Goal: Task Accomplishment & Management: Use online tool/utility

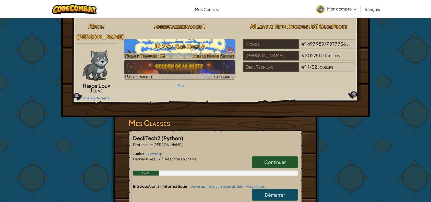
click at [155, 45] on h3 "JR 27a: Bad Guys A" at bounding box center [180, 46] width 112 height 11
select select "fr"
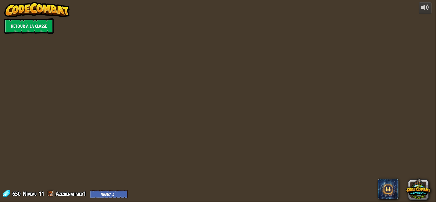
select select "fr"
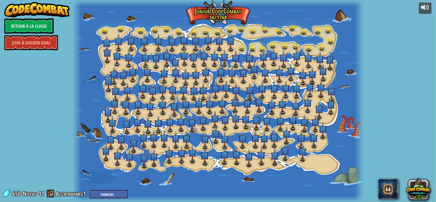
select select "fr"
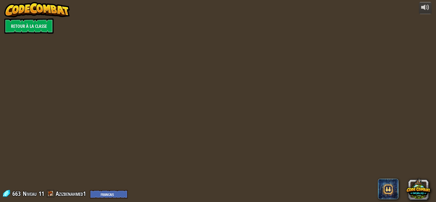
select select "fr"
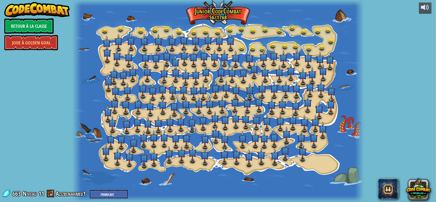
select select "fr"
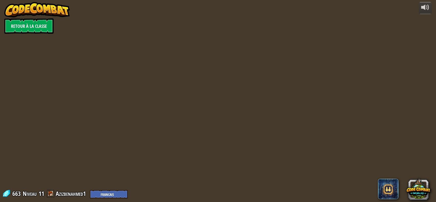
select select "fr"
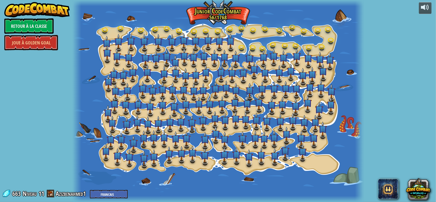
select select "fr"
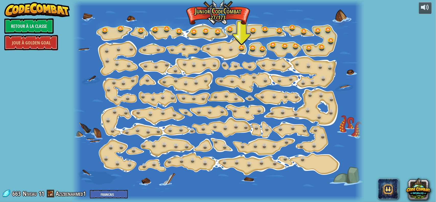
click at [243, 37] on div at bounding box center [217, 101] width 291 height 202
click at [239, 46] on link at bounding box center [242, 46] width 10 height 10
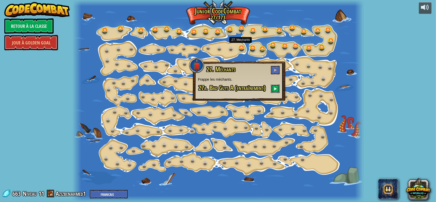
click at [276, 85] on button at bounding box center [275, 88] width 9 height 8
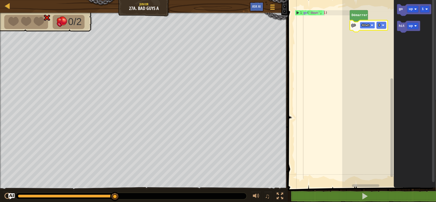
click at [370, 26] on rect "Espace de travail de Blocky" at bounding box center [367, 25] width 15 height 7
click at [369, 28] on rect "Espace de travail de Blocky" at bounding box center [368, 25] width 17 height 7
click at [379, 25] on text "1" at bounding box center [379, 25] width 2 height 4
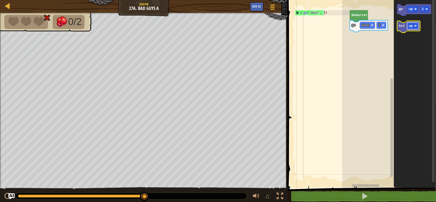
click at [416, 25] on image "Espace de travail de Blocky" at bounding box center [415, 26] width 3 height 3
click at [378, 26] on text "3" at bounding box center [379, 25] width 2 height 4
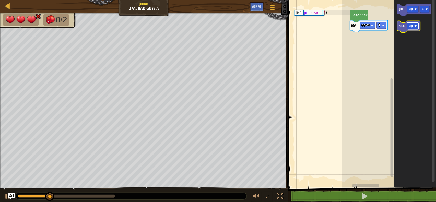
click at [410, 28] on text "up" at bounding box center [411, 26] width 4 height 4
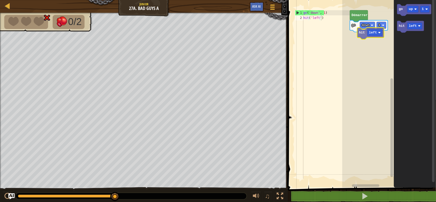
click at [364, 30] on div "Démarrer go down 1 go up 1 hit left hit left" at bounding box center [389, 92] width 94 height 190
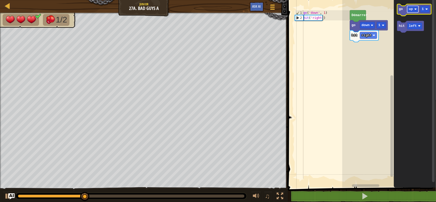
click at [410, 10] on text "up" at bounding box center [411, 9] width 4 height 4
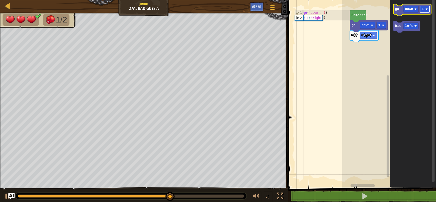
click at [426, 11] on rect "Espace de travail de Blocky" at bounding box center [424, 9] width 9 height 7
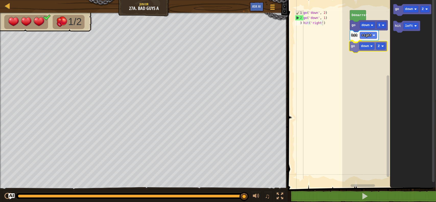
click at [358, 45] on div "Démarrer go down 1 hit right go down 2 go down 2 hit left go down 2" at bounding box center [389, 92] width 94 height 190
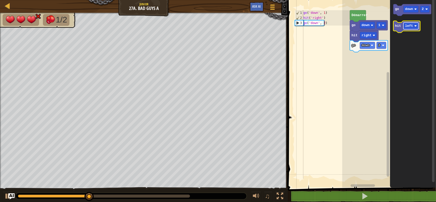
click at [410, 27] on text "left" at bounding box center [409, 26] width 8 height 4
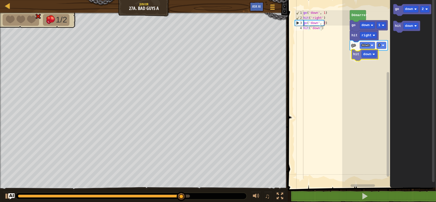
click at [361, 57] on div "Démarrer go down 1 hit right go down 2 hit down go down 2 hit down hit down" at bounding box center [389, 92] width 94 height 190
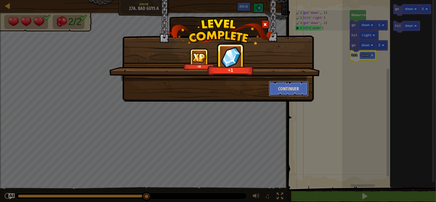
click at [293, 90] on button "Continuer" at bounding box center [289, 88] width 40 height 15
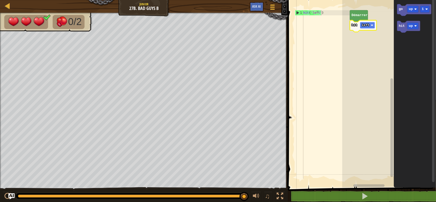
click at [373, 27] on rect "Espace de travail de Blocky" at bounding box center [367, 25] width 15 height 7
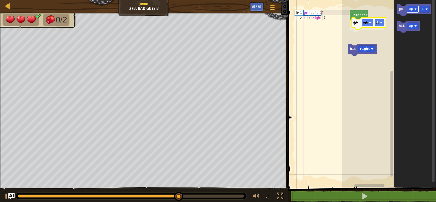
click at [364, 26] on div "Démarrer go up 1 hit right go up 1 hit up go up 1" at bounding box center [389, 92] width 94 height 190
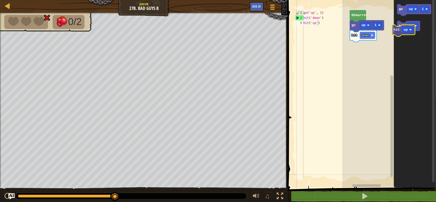
click at [404, 31] on icon "Espace de travail de Blocky" at bounding box center [408, 27] width 23 height 12
click at [372, 48] on div "Démarrer go up 1 hit down go up 1 go up 1 hit up go up 1" at bounding box center [389, 92] width 94 height 190
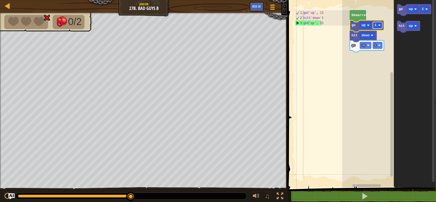
click at [378, 28] on rect "Espace de travail de Blocky" at bounding box center [377, 25] width 9 height 7
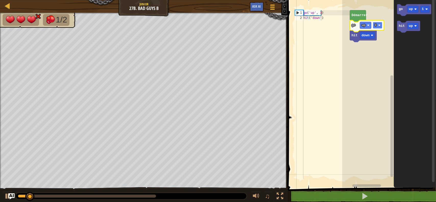
click at [378, 26] on rect "Espace de travail de Blocky" at bounding box center [377, 25] width 9 height 7
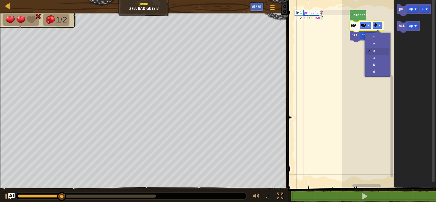
click at [432, 143] on rect "Espace de travail de Blocky" at bounding box center [433, 90] width 3 height 184
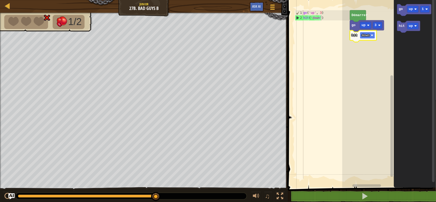
click at [371, 34] on rect "Espace de travail de Blocky" at bounding box center [367, 35] width 15 height 7
click at [376, 28] on rect "Espace de travail de Blocky" at bounding box center [377, 25] width 9 height 7
click at [377, 28] on rect "Espace de travail de Blocky" at bounding box center [377, 25] width 9 height 7
click at [378, 27] on rect "Espace de travail de Blocky" at bounding box center [377, 25] width 9 height 7
click at [366, 34] on rect "Espace de travail de Blocky" at bounding box center [365, 35] width 11 height 7
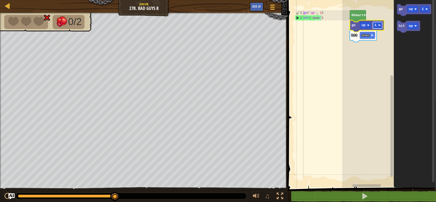
click at [377, 29] on rect "Espace de travail de Blocky" at bounding box center [377, 25] width 9 height 7
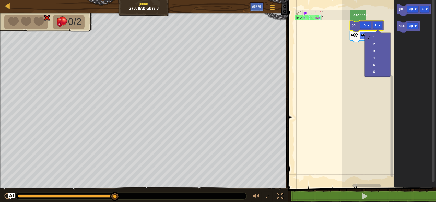
click at [385, 17] on rect "Espace de travail de Blocky" at bounding box center [389, 92] width 94 height 190
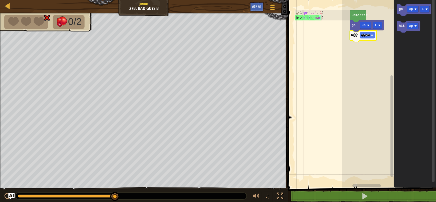
click at [366, 35] on text "down" at bounding box center [365, 35] width 8 height 4
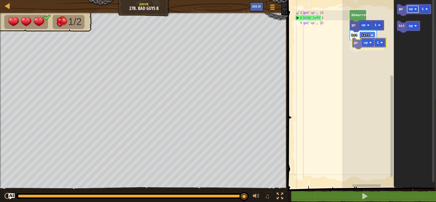
click at [370, 43] on div "Démarrer go up 1 hit left go up 1 go up 1 hit up go up 1" at bounding box center [389, 92] width 94 height 190
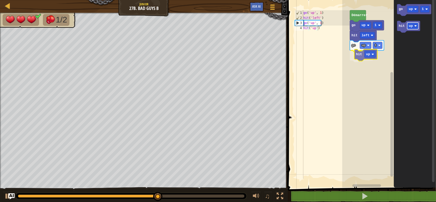
click at [369, 56] on div "Démarrer go up 1 hit left go up 1 hit up go up 1 hit up hit up" at bounding box center [389, 92] width 94 height 190
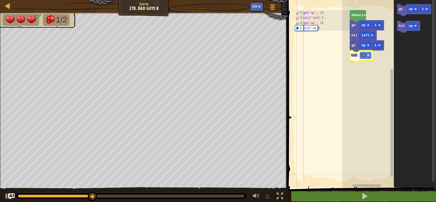
click at [369, 56] on image "Espace de travail de Blocky" at bounding box center [368, 55] width 3 height 3
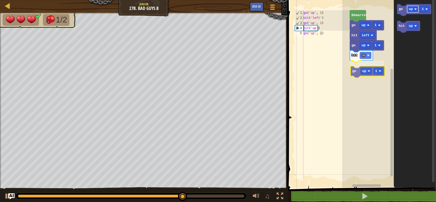
click at [370, 71] on div "Démarrer go up 1 hit left go up 1 hit up go up 1 go up 1 hit up go up 1" at bounding box center [389, 92] width 94 height 190
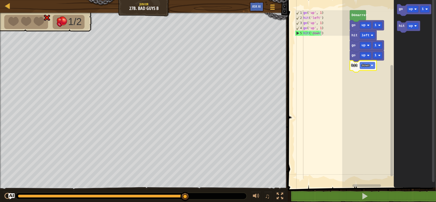
click at [366, 69] on icon "Espace de travail de Blocky" at bounding box center [363, 66] width 27 height 12
click at [373, 66] on image "Espace de travail de Blocky" at bounding box center [372, 65] width 3 height 3
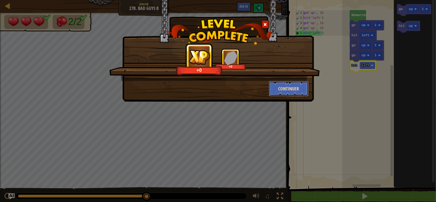
click at [280, 89] on button "Continuer" at bounding box center [289, 88] width 40 height 15
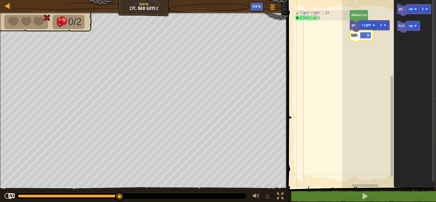
click at [369, 34] on image "Espace de travail de Blocky" at bounding box center [368, 35] width 3 height 3
click at [371, 35] on image "Espace de travail de Blocky" at bounding box center [372, 35] width 3 height 3
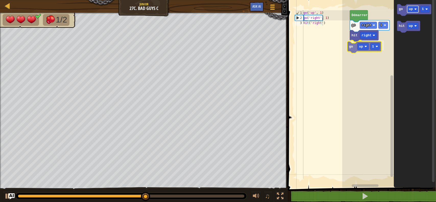
click at [369, 45] on div "Démarrer go right 1 hit right go up 1 go up 1 hit up go up 1" at bounding box center [389, 92] width 94 height 190
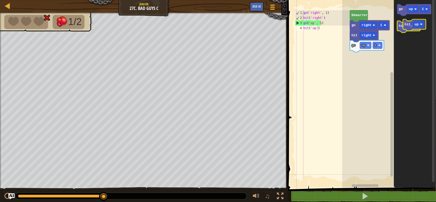
click at [410, 28] on g "hit up" at bounding box center [408, 27] width 23 height 12
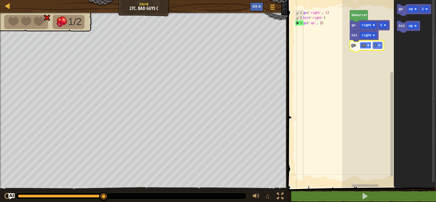
click at [367, 48] on rect "Espace de travail de Blocky" at bounding box center [365, 45] width 11 height 7
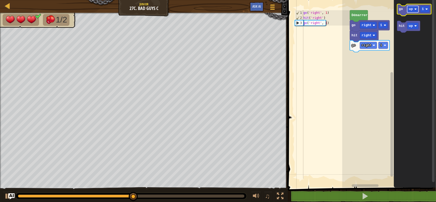
click at [412, 11] on rect "Espace de travail de Blocky" at bounding box center [412, 9] width 11 height 7
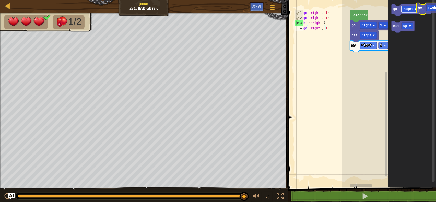
click at [435, 5] on icon "go right 1 hit up" at bounding box center [412, 92] width 48 height 190
click at [360, 53] on div "Démarrer go right 1 hit right go right 1 hit up go right 1 hit up hit up" at bounding box center [389, 92] width 94 height 190
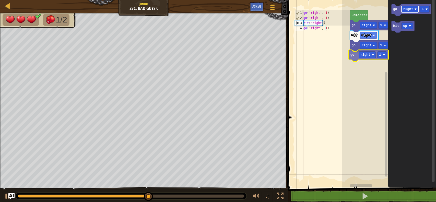
click at [365, 53] on div "Démarrer go right 1 hit right go right 1 go right 1 go right 1 hit up go right 1" at bounding box center [389, 92] width 94 height 190
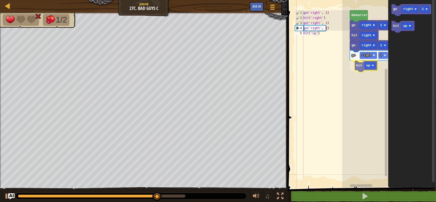
click at [359, 64] on div "Démarrer go right 1 hit right go right 1 go right 1 hit up go right 1 hit up hi…" at bounding box center [389, 92] width 94 height 190
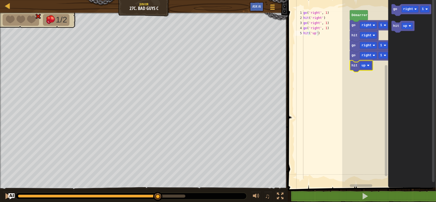
click at [359, 64] on icon "Espace de travail de Blocky" at bounding box center [361, 66] width 23 height 12
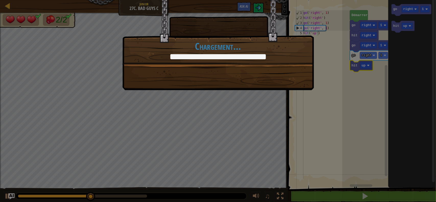
click at [364, 67] on div "+0 +0 Continuer Chargement..." at bounding box center [218, 101] width 436 height 202
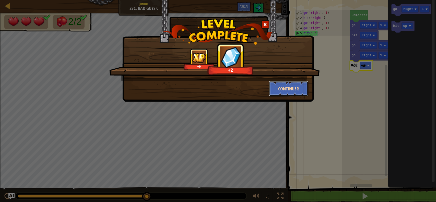
click at [293, 88] on button "Continuer" at bounding box center [289, 88] width 40 height 15
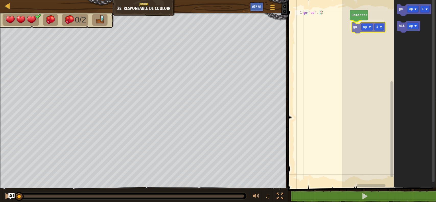
click at [366, 31] on div "[PERSON_NAME] go up 1 go up 1 hit up go up 1" at bounding box center [389, 92] width 94 height 190
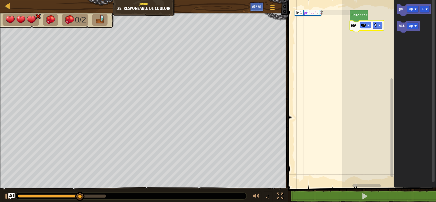
click at [365, 25] on rect "Espace de travail de Blocky" at bounding box center [365, 25] width 11 height 7
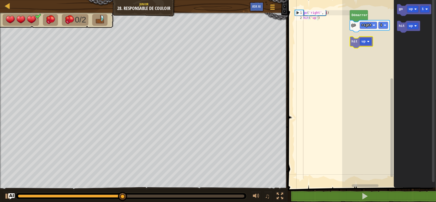
click at [370, 45] on div "Démarrer go right 1 go up 1 hit up hit up" at bounding box center [389, 92] width 94 height 190
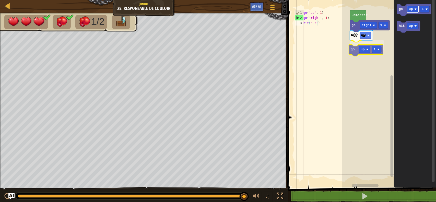
click at [369, 49] on div "go right 1 hit up go up 1 Démarrer go up 1 hit up go up 1" at bounding box center [389, 92] width 94 height 190
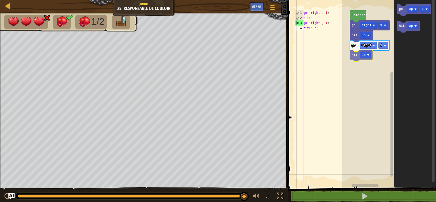
click at [356, 57] on div "Démarrer go right 1 hit up go right 1 hit up go up 1 hit up hit up" at bounding box center [389, 92] width 94 height 190
click at [365, 57] on rect "Espace de travail de Blocky" at bounding box center [365, 55] width 11 height 7
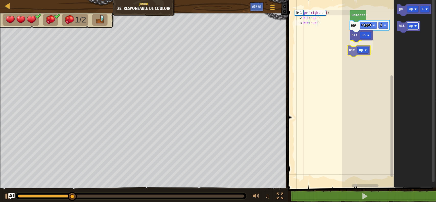
click at [358, 53] on div "[PERSON_NAME] go right 1 hit up hit up go up 1 hit up hit up" at bounding box center [389, 92] width 94 height 190
click at [362, 49] on rect "Espace de travail de Blocky" at bounding box center [365, 45] width 11 height 7
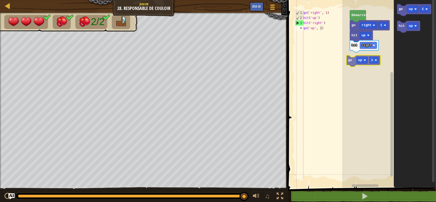
click at [353, 59] on div "Démarrer go right 1 hit up hit right go up 1 go up 1 hit up go up 1" at bounding box center [389, 92] width 94 height 190
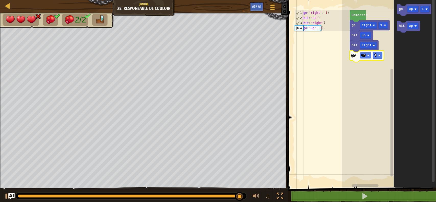
click at [363, 56] on text "up" at bounding box center [363, 56] width 4 height 4
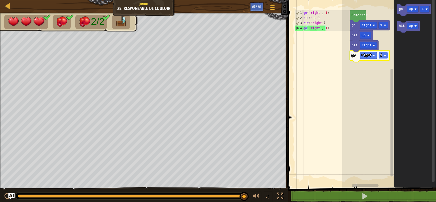
click at [383, 54] on rect "Espace de travail de Blocky" at bounding box center [382, 55] width 9 height 7
click at [383, 55] on rect "Espace de travail de Blocky" at bounding box center [382, 55] width 9 height 7
click at [381, 54] on text "3" at bounding box center [381, 56] width 2 height 4
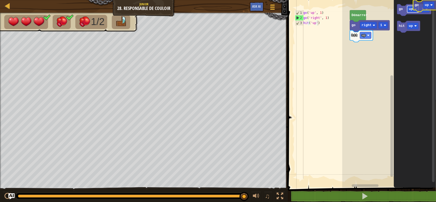
click at [427, 5] on g "go up 1" at bounding box center [414, 10] width 34 height 12
click at [367, 43] on div "[PERSON_NAME] go right 1 hit up go up 1 go up 1 hit up go up 1" at bounding box center [389, 92] width 94 height 190
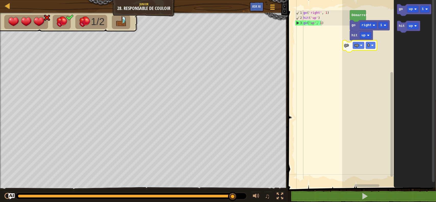
click at [358, 44] on text "up" at bounding box center [356, 45] width 4 height 4
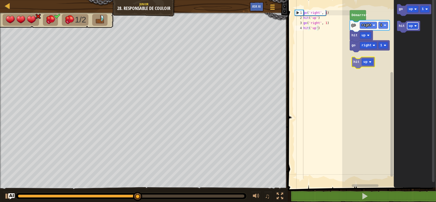
click at [366, 51] on div "go right 1 hit up go right 1 Démarrer go up 1 hit up hit up" at bounding box center [389, 92] width 94 height 190
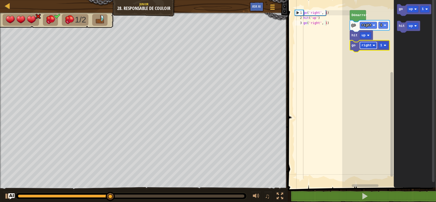
click at [369, 45] on text "right" at bounding box center [366, 45] width 10 height 4
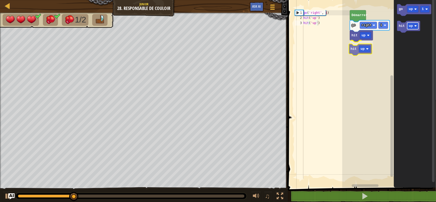
click at [369, 46] on div "[PERSON_NAME] go right 1 hit up hit up go up 1 hit up hit up" at bounding box center [389, 92] width 94 height 190
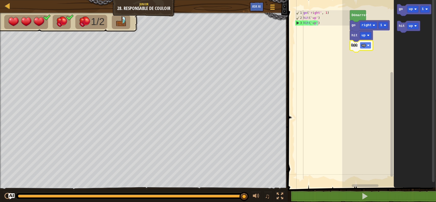
click at [370, 45] on rect "Espace de travail de Blocky" at bounding box center [365, 45] width 11 height 7
click at [368, 83] on div "up down left right" at bounding box center [365, 68] width 26 height 30
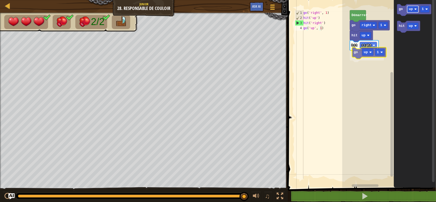
click at [367, 54] on div "Démarrer go right 1 hit up hit right go up 1 go up 1 hit up go up 1" at bounding box center [389, 92] width 94 height 190
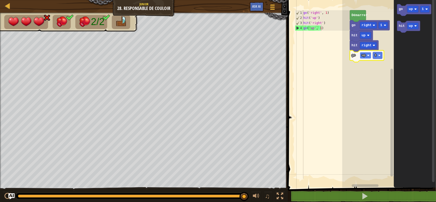
click at [368, 52] on rect "Espace de travail de Blocky" at bounding box center [365, 55] width 11 height 7
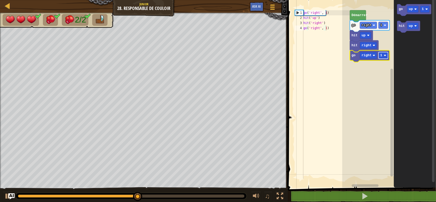
click at [386, 54] on rect "Espace de travail de Blocky" at bounding box center [382, 55] width 9 height 7
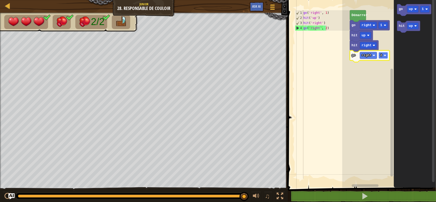
click at [384, 56] on image "Espace de travail de Blocky" at bounding box center [385, 55] width 3 height 3
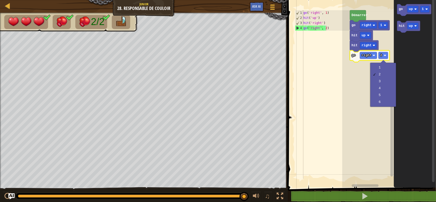
drag, startPoint x: 384, startPoint y: 63, endPoint x: 394, endPoint y: 69, distance: 12.5
click at [394, 69] on div "1 2 3 4 5 6" at bounding box center [383, 85] width 26 height 44
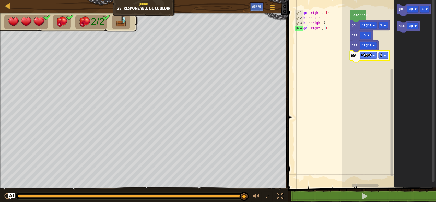
click at [394, 69] on icon "Espace de travail de Blocky" at bounding box center [414, 92] width 42 height 190
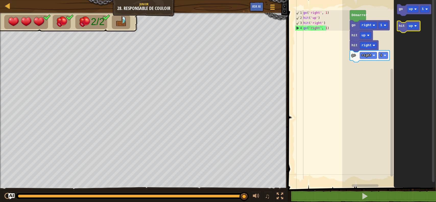
click at [404, 28] on icon "Espace de travail de Blocky" at bounding box center [408, 27] width 23 height 12
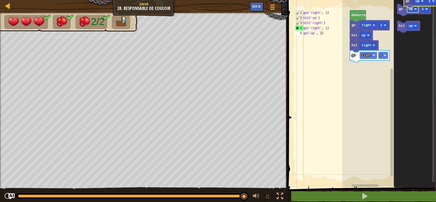
click at [419, 0] on html "Carte Junior 28. Responsable de couloir Menu du jeu Ask AI 1 הההההההההההההההההה…" at bounding box center [218, 0] width 436 height 0
click at [383, 57] on rect "Espace de travail de Blocky" at bounding box center [382, 55] width 9 height 7
click at [384, 58] on rect "Espace de travail de Blocky" at bounding box center [382, 55] width 9 height 7
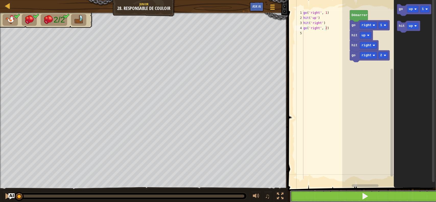
click at [333, 196] on button at bounding box center [365, 196] width 150 height 12
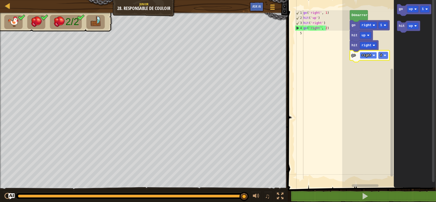
click at [369, 56] on text "right" at bounding box center [366, 55] width 10 height 4
click at [363, 54] on text "up" at bounding box center [363, 55] width 4 height 4
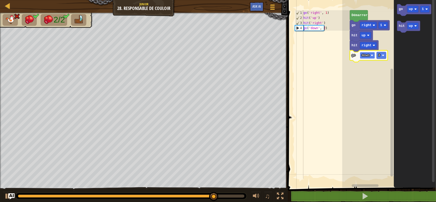
click at [366, 57] on text "down" at bounding box center [365, 55] width 8 height 4
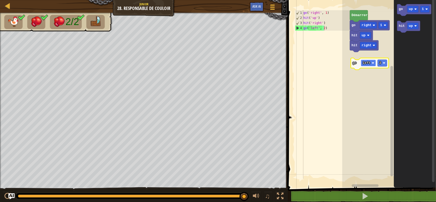
click at [365, 64] on text "left" at bounding box center [366, 63] width 8 height 4
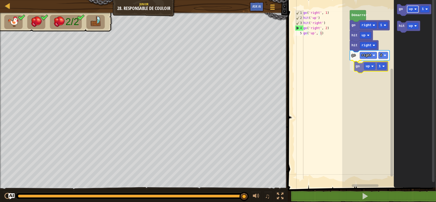
click at [372, 66] on div "go right 2 go up 1 hit right hit up go right 1 [PERSON_NAME] go up 1 hit up go …" at bounding box center [389, 92] width 94 height 190
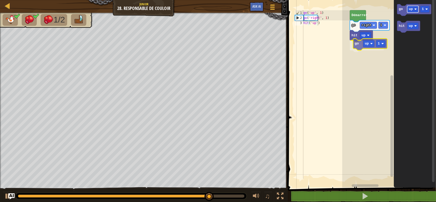
click at [370, 46] on div "[PERSON_NAME] go right 1 hit up go up 1 go up 1 hit up go up 1" at bounding box center [389, 92] width 94 height 190
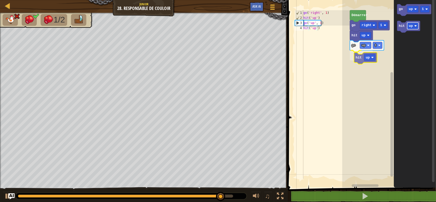
click at [364, 59] on div "[PERSON_NAME] go right 1 hit up go up 1 hit up go up 1 hit up hit up" at bounding box center [389, 92] width 94 height 190
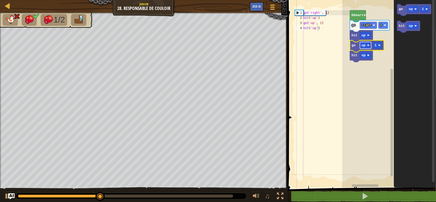
click at [364, 46] on text "up" at bounding box center [363, 45] width 4 height 4
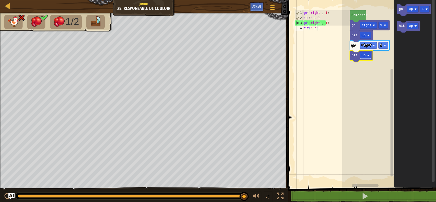
click at [367, 55] on image "Espace de travail de Blocky" at bounding box center [368, 55] width 3 height 3
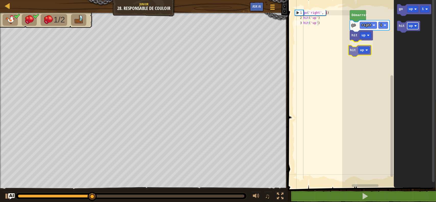
click at [361, 50] on div "[PERSON_NAME] go right 1 hit up hit up go up 1 hit up hit up" at bounding box center [389, 92] width 94 height 190
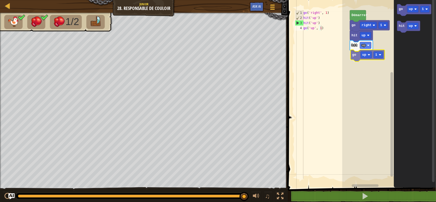
click at [355, 56] on div "[PERSON_NAME] go right 1 hit up hit up go up 1 go up 1 hit up go up 1" at bounding box center [389, 92] width 94 height 190
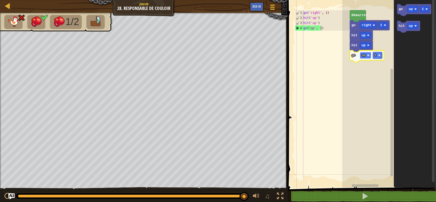
click at [364, 54] on text "up" at bounding box center [363, 55] width 4 height 4
click at [369, 45] on image "Espace de travail de Blocky" at bounding box center [368, 45] width 3 height 3
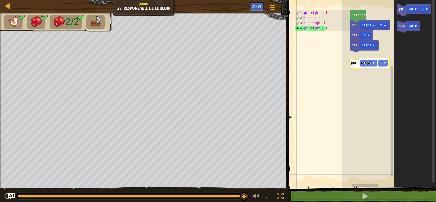
click at [382, 65] on rect "Espace de travail de Blocky" at bounding box center [382, 63] width 9 height 7
click at [375, 53] on rect "Espace de travail de Blocky" at bounding box center [368, 55] width 17 height 7
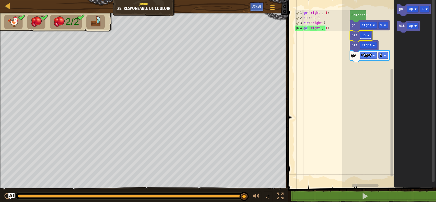
click at [366, 35] on rect "Espace de travail de Blocky" at bounding box center [365, 35] width 11 height 7
click at [380, 56] on text "1" at bounding box center [381, 55] width 2 height 4
click at [373, 54] on image "Espace de travail de Blocky" at bounding box center [374, 55] width 3 height 3
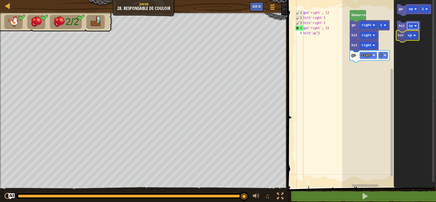
click at [413, 34] on icon "go up 1 hit up" at bounding box center [414, 92] width 42 height 190
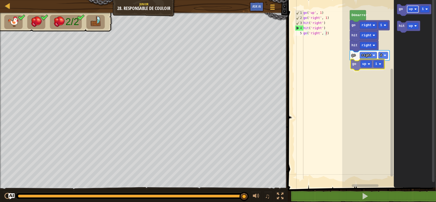
click at [365, 66] on div "[PERSON_NAME] go right 1 hit right hit right go right 2 go up 1 go up 1 hit up …" at bounding box center [389, 92] width 94 height 190
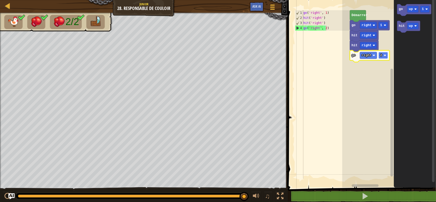
click at [385, 57] on rect "Espace de travail de Blocky" at bounding box center [382, 55] width 9 height 7
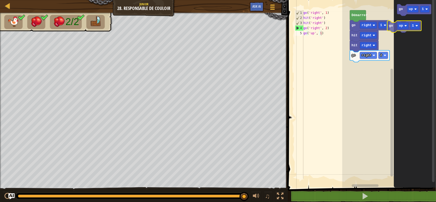
click at [406, 11] on icon "Espace de travail de Blocky" at bounding box center [414, 10] width 34 height 12
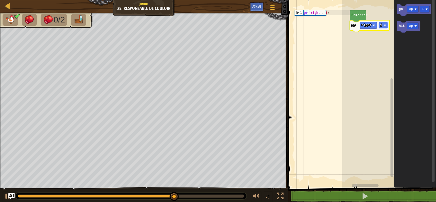
click at [379, 25] on rect "Espace de travail de Blocky" at bounding box center [382, 25] width 9 height 7
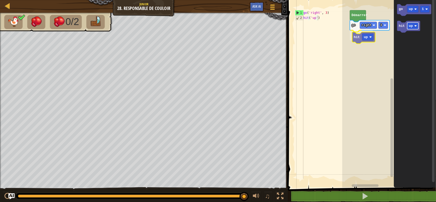
click at [365, 37] on div "[PERSON_NAME] go right 3 hit up go up 1 hit up hit up" at bounding box center [389, 92] width 94 height 190
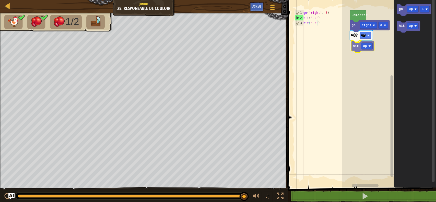
click at [358, 43] on div "[PERSON_NAME] go right 3 hit up hit up go up 1 hit up hit up" at bounding box center [389, 92] width 94 height 190
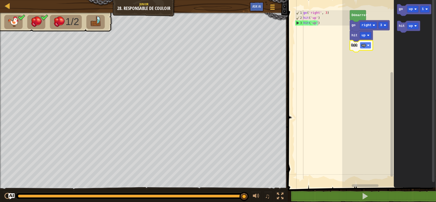
click at [369, 44] on image "Espace de travail de Blocky" at bounding box center [368, 45] width 3 height 3
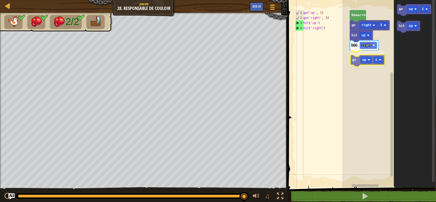
click at [362, 62] on div "[PERSON_NAME] go right 3 hit up hit right go up 1 go up 1 hit up go up 1" at bounding box center [389, 92] width 94 height 190
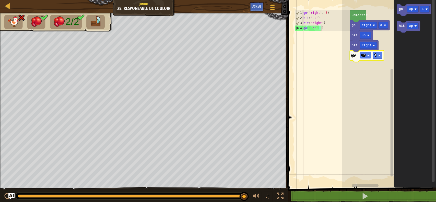
click at [367, 53] on rect "Espace de travail de Blocky" at bounding box center [365, 55] width 11 height 7
click at [381, 54] on text "1" at bounding box center [381, 55] width 2 height 4
click at [380, 56] on text "2" at bounding box center [381, 55] width 2 height 4
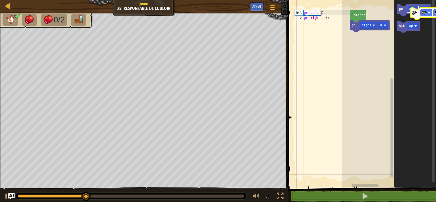
click at [425, 14] on g "go up 1 hit up" at bounding box center [414, 18] width 34 height 28
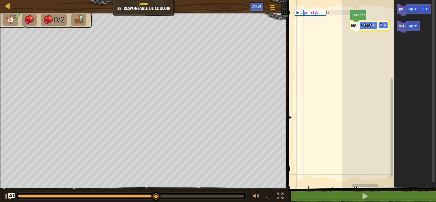
click at [382, 26] on rect "Espace de travail de Blocky" at bounding box center [382, 25] width 9 height 7
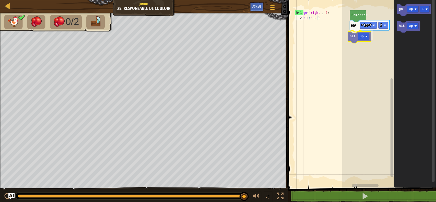
click at [359, 41] on div "[PERSON_NAME] go right 2 hit up go up 1 hit up hit up" at bounding box center [389, 92] width 94 height 190
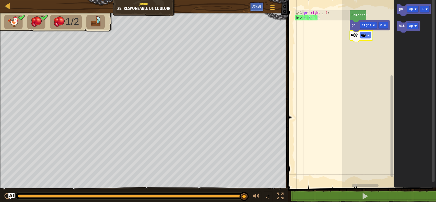
click at [368, 34] on image "Espace de travail de Blocky" at bounding box center [368, 35] width 3 height 3
click at [373, 34] on image "Espace de travail de Blocky" at bounding box center [374, 35] width 3 height 3
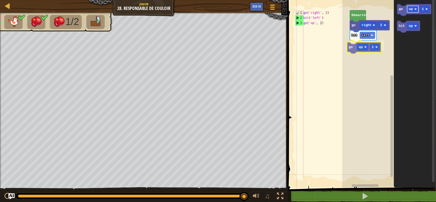
click at [359, 49] on div "[PERSON_NAME] go right 2 hit left go up 1 go up 1 hit up go up 1" at bounding box center [389, 92] width 94 height 190
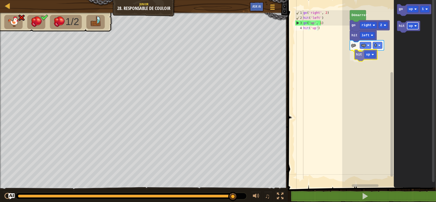
click at [364, 53] on div "[PERSON_NAME] go right 2 hit left go up 1 hit up go up 1 hit up hit up" at bounding box center [389, 92] width 94 height 190
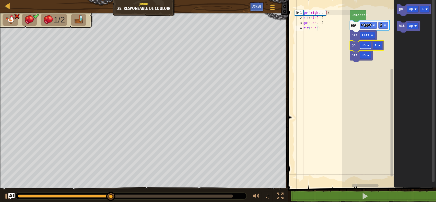
click at [362, 45] on text "up" at bounding box center [363, 45] width 4 height 4
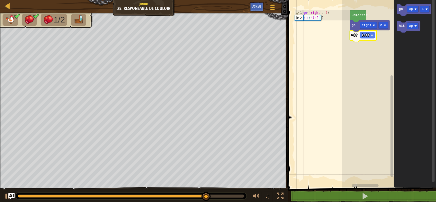
click at [367, 38] on rect "Espace de travail de Blocky" at bounding box center [367, 35] width 15 height 7
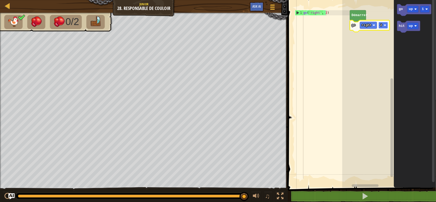
click at [382, 23] on rect "Espace de travail de Blocky" at bounding box center [382, 25] width 9 height 7
click at [384, 24] on rect "Espace de travail de Blocky" at bounding box center [382, 25] width 9 height 7
click at [403, 10] on icon "Espace de travail de Blocky" at bounding box center [414, 10] width 34 height 12
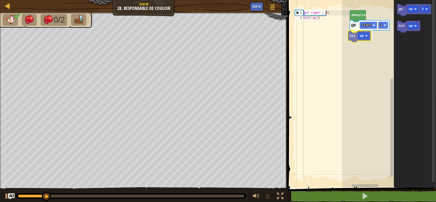
click at [356, 36] on div "[PERSON_NAME] go right 3 hit up go up 1 hit up hit up" at bounding box center [389, 92] width 94 height 190
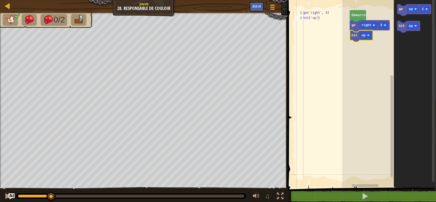
click at [356, 36] on text "hit" at bounding box center [354, 35] width 6 height 4
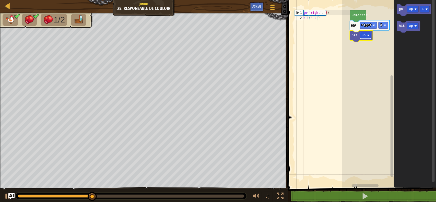
click at [366, 36] on rect "Espace de travail de Blocky" at bounding box center [365, 35] width 11 height 7
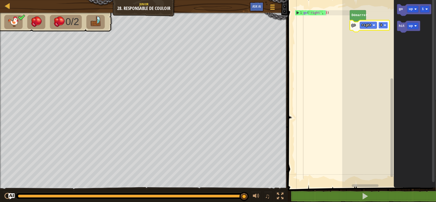
click at [380, 24] on text "3" at bounding box center [381, 25] width 2 height 4
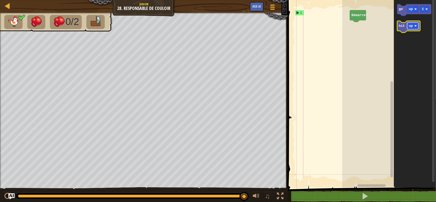
click at [413, 24] on rect "Espace de travail de Blocky" at bounding box center [412, 25] width 11 height 7
click at [358, 24] on div "[PERSON_NAME] hit right go up 1 hit right hit right" at bounding box center [389, 92] width 94 height 190
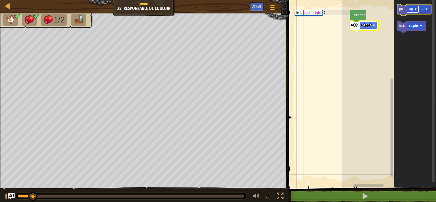
click at [410, 12] on rect "Espace de travail de Blocky" at bounding box center [412, 9] width 11 height 7
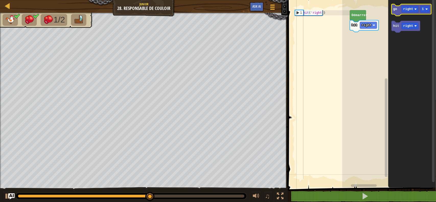
click at [400, 11] on icon "Espace de travail de Blocky" at bounding box center [411, 10] width 40 height 12
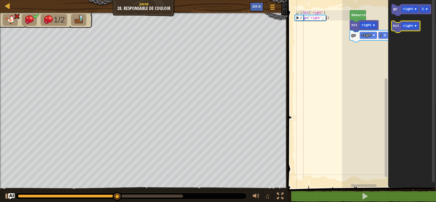
click at [397, 28] on text "hit" at bounding box center [396, 26] width 6 height 4
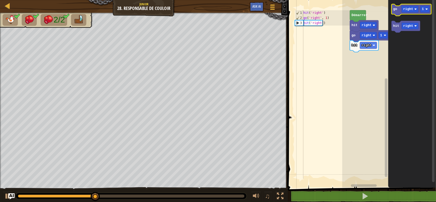
click at [397, 9] on icon "Espace de travail de Blocky" at bounding box center [411, 10] width 40 height 12
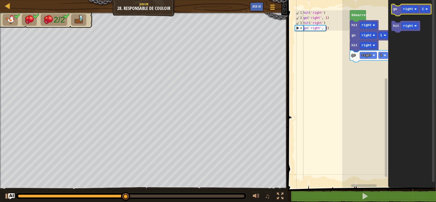
click at [397, 9] on icon "Espace de travail de Blocky" at bounding box center [411, 10] width 40 height 12
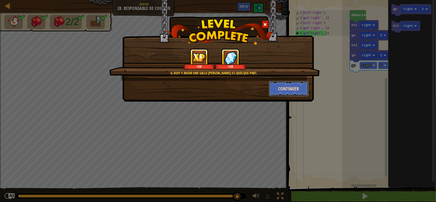
click at [293, 86] on button "Continuer" at bounding box center [289, 88] width 40 height 15
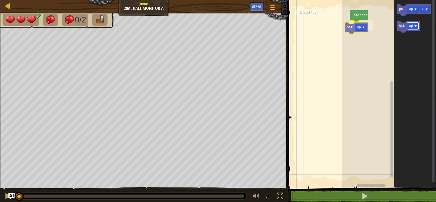
click at [359, 30] on div "[PERSON_NAME] hit up go up 1 hit up hit up" at bounding box center [389, 92] width 94 height 190
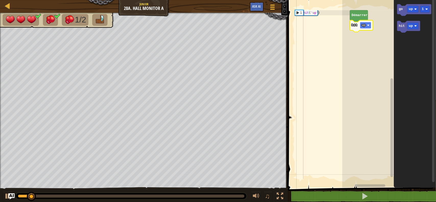
click at [365, 23] on rect "Espace de travail de Blocky" at bounding box center [365, 25] width 11 height 7
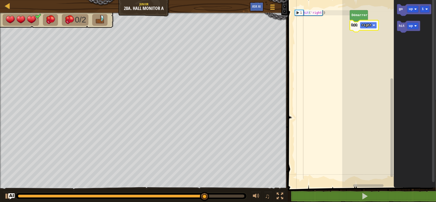
click at [373, 24] on image "Espace de travail de Blocky" at bounding box center [373, 25] width 3 height 3
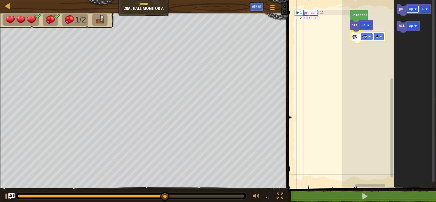
click at [364, 39] on div "[PERSON_NAME] hit up go up 1 go up 1 hit up go up 1" at bounding box center [389, 92] width 94 height 190
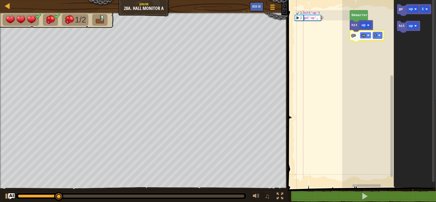
click at [368, 34] on image "Espace de travail de Blocky" at bounding box center [368, 35] width 3 height 3
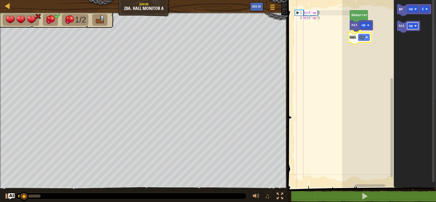
click at [360, 40] on div "[PERSON_NAME] hit up hit up go up 1 hit up hit up" at bounding box center [389, 92] width 94 height 190
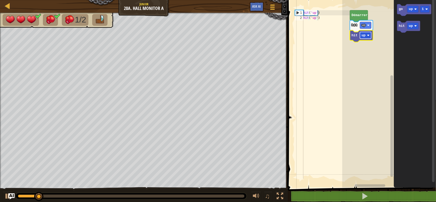
click at [367, 32] on rect "Espace de travail de Blocky" at bounding box center [365, 35] width 11 height 7
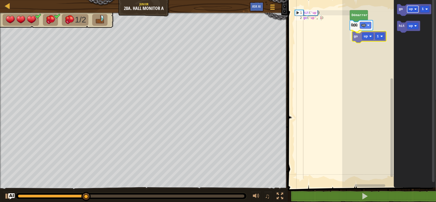
click at [366, 34] on div "[PERSON_NAME] hit up go up 1 go up 1 hit up go up 1" at bounding box center [389, 92] width 94 height 190
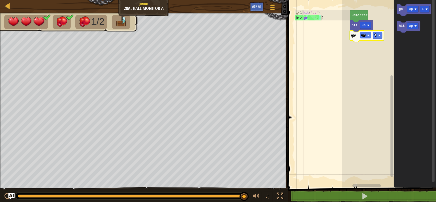
click at [368, 34] on image "Espace de travail de Blocky" at bounding box center [368, 35] width 3 height 3
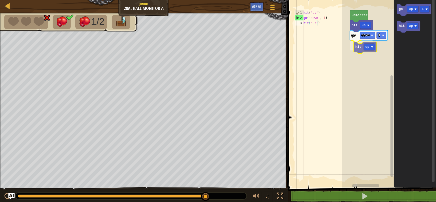
click at [359, 46] on div "[PERSON_NAME] hit up go down 1 hit up go up 1 hit up hit up" at bounding box center [389, 92] width 94 height 190
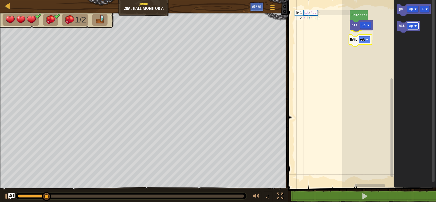
click at [368, 41] on div "[PERSON_NAME] hit up hit up go up 1 hit up hit up" at bounding box center [389, 92] width 94 height 190
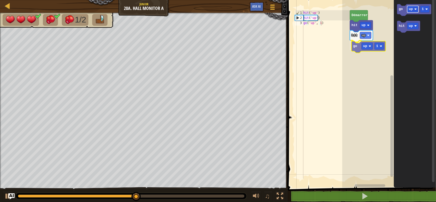
click at [367, 49] on div "[PERSON_NAME] hit up hit up go up 1 go up 1 hit up go up 1" at bounding box center [389, 92] width 94 height 190
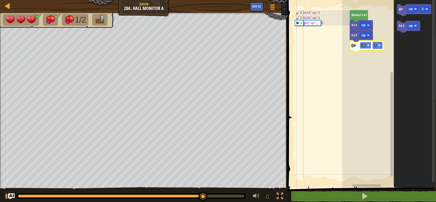
click at [365, 45] on rect "Espace de travail de Blocky" at bounding box center [365, 45] width 11 height 7
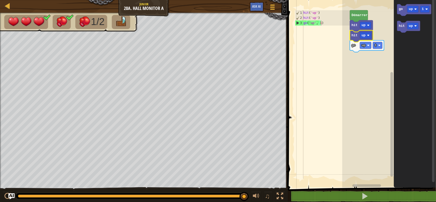
click at [359, 38] on icon "Espace de travail de Blocky" at bounding box center [361, 36] width 23 height 12
click at [368, 35] on image "Espace de travail de Blocky" at bounding box center [368, 35] width 3 height 3
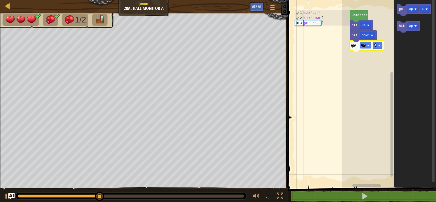
click at [367, 43] on rect "Espace de travail de Blocky" at bounding box center [365, 45] width 11 height 7
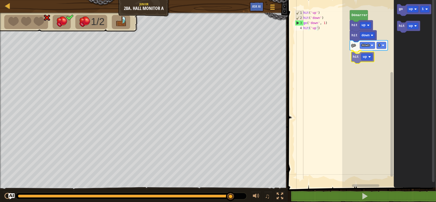
click at [355, 56] on div "[PERSON_NAME] hit up hit down go down 1 hit up go up 1 hit up hit up" at bounding box center [389, 92] width 94 height 190
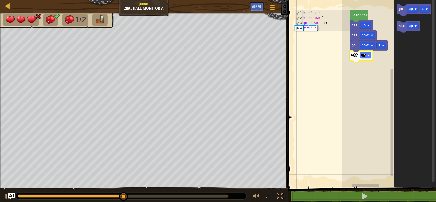
click at [365, 57] on rect "Espace de travail de Blocky" at bounding box center [365, 55] width 11 height 7
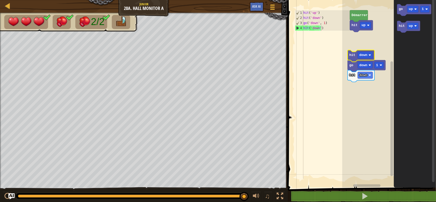
click at [362, 54] on text "down" at bounding box center [363, 55] width 8 height 4
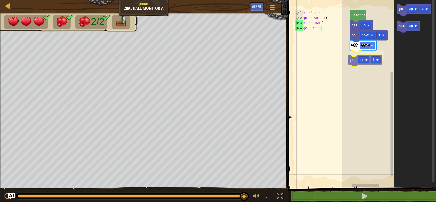
click at [370, 62] on div "hit down go up 1 go down 1 hit up [PERSON_NAME] go up 1 hit up go up 1" at bounding box center [389, 92] width 94 height 190
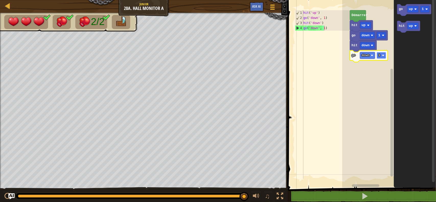
click at [380, 54] on rect "Espace de travail de Blocky" at bounding box center [380, 55] width 9 height 7
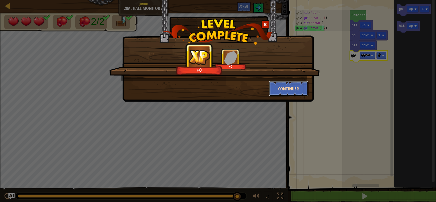
click at [296, 84] on button "Continuer" at bounding box center [289, 88] width 40 height 15
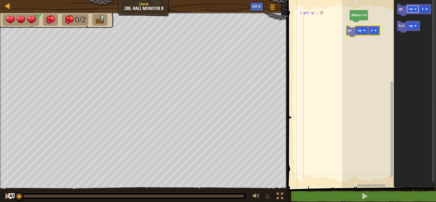
click at [362, 28] on div "[PERSON_NAME] go up 1 go up 1 hit up go up 1" at bounding box center [389, 92] width 94 height 190
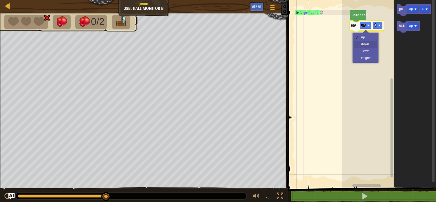
drag, startPoint x: 373, startPoint y: 43, endPoint x: 368, endPoint y: 42, distance: 5.6
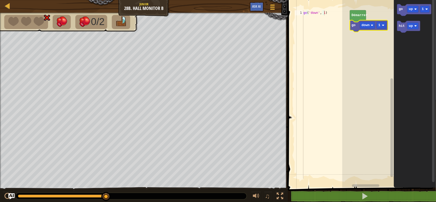
click at [368, 42] on rect "Espace de travail de Blocky" at bounding box center [389, 92] width 94 height 190
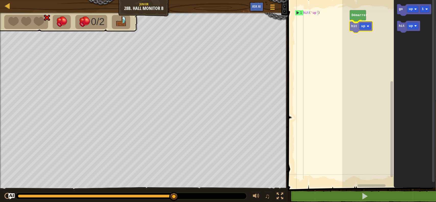
click at [356, 23] on div "[PERSON_NAME] hit up go up 1 hit up hit up" at bounding box center [389, 92] width 94 height 190
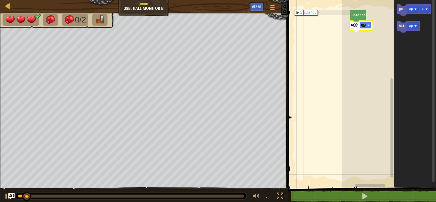
click at [364, 24] on text "up" at bounding box center [363, 25] width 4 height 4
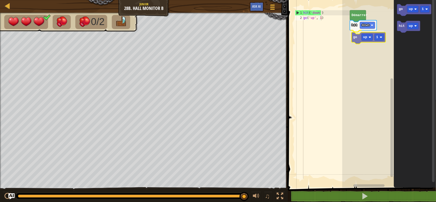
click at [366, 42] on div "[PERSON_NAME] hit down go up 1 go up 1 hit up go up 1" at bounding box center [389, 92] width 94 height 190
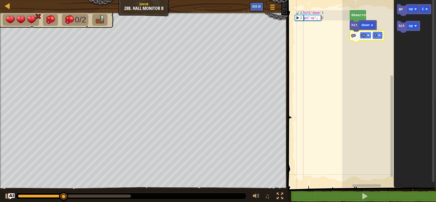
click at [367, 34] on rect "Espace de travail de Blocky" at bounding box center [365, 35] width 11 height 7
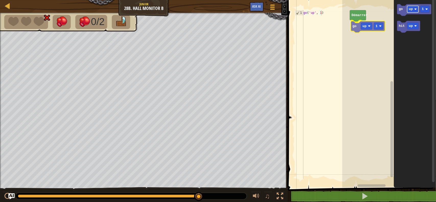
click at [370, 28] on div "[PERSON_NAME] go up 1 go up 1 hit up go up 1" at bounding box center [389, 92] width 94 height 190
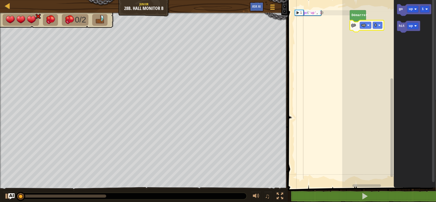
click at [370, 28] on rect "Espace de travail de Blocky" at bounding box center [365, 25] width 11 height 7
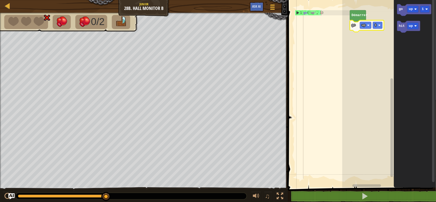
click at [367, 29] on icon "Espace de travail de Blocky" at bounding box center [367, 26] width 34 height 12
click at [368, 27] on rect "Espace de travail de Blocky" at bounding box center [365, 25] width 11 height 7
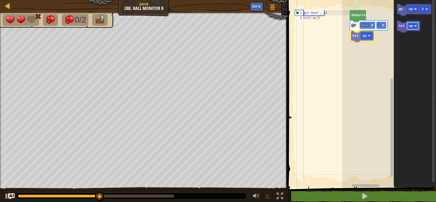
click at [361, 36] on div "[PERSON_NAME] go down 1 hit up go up 1 hit up hit up" at bounding box center [389, 92] width 94 height 190
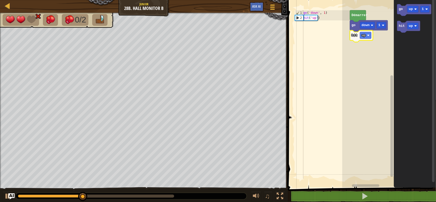
click at [361, 36] on text "up" at bounding box center [363, 35] width 4 height 4
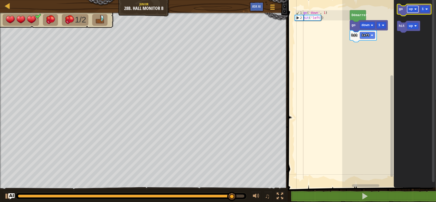
click at [417, 6] on rect "Espace de travail de Blocky" at bounding box center [412, 9] width 11 height 7
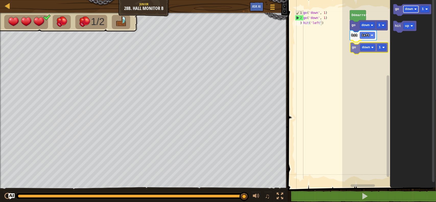
click at [368, 46] on div "[PERSON_NAME] go down 1 hit left go down 1 go down 1 hit up go down 1" at bounding box center [389, 92] width 94 height 190
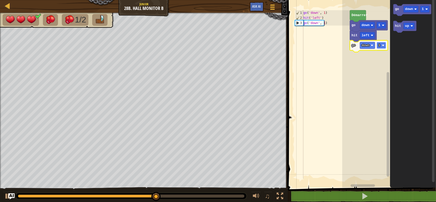
click at [378, 44] on rect "Espace de travail de Blocky" at bounding box center [380, 45] width 9 height 7
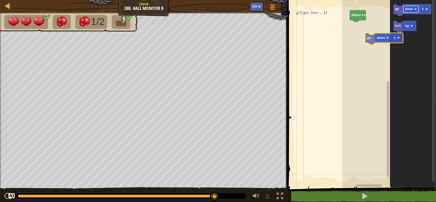
click at [435, 133] on icon "go down 1 hit up" at bounding box center [413, 92] width 46 height 190
click at [364, 32] on div "[PERSON_NAME] hit up go down 1 hit up hit up" at bounding box center [389, 92] width 94 height 190
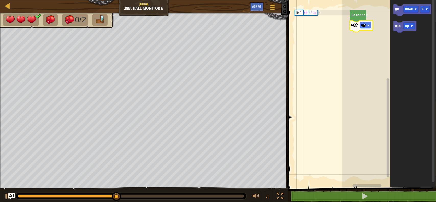
click at [366, 22] on rect "Espace de travail de Blocky" at bounding box center [365, 25] width 11 height 7
click at [370, 22] on rect "Espace de travail de Blocky" at bounding box center [367, 25] width 15 height 7
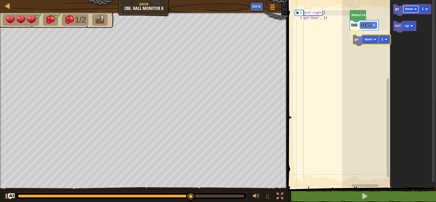
click at [365, 38] on div "[PERSON_NAME] hit right go down 1 go down 1 hit up go down 1" at bounding box center [389, 92] width 94 height 190
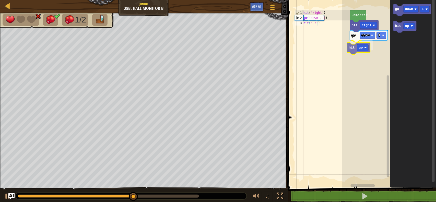
click at [357, 46] on div "[PERSON_NAME] hit right go down 1 hit up go down 1 hit up hit up" at bounding box center [389, 92] width 94 height 190
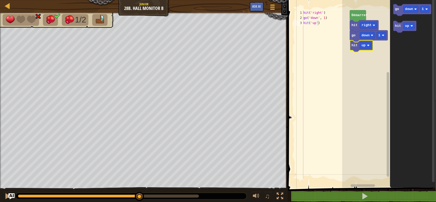
click at [357, 46] on icon "Espace de travail de Blocky" at bounding box center [361, 46] width 23 height 12
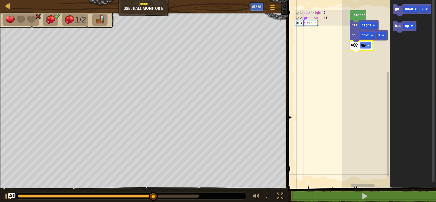
click at [364, 46] on text "up" at bounding box center [363, 45] width 4 height 4
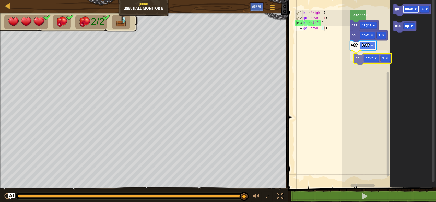
click at [373, 57] on div "[PERSON_NAME] hit right go down 1 hit left go down 1 go down 1 hit up go down 1" at bounding box center [389, 92] width 94 height 190
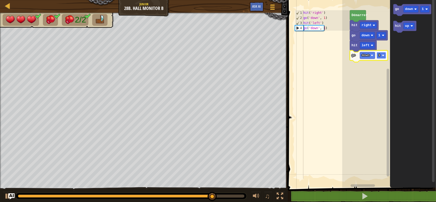
click at [383, 55] on image "Espace de travail de Blocky" at bounding box center [383, 55] width 3 height 3
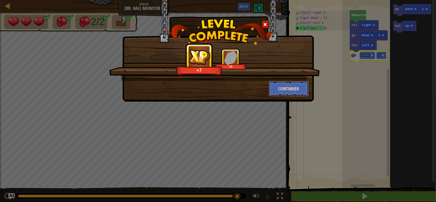
click at [285, 90] on button "Continuer" at bounding box center [289, 88] width 40 height 15
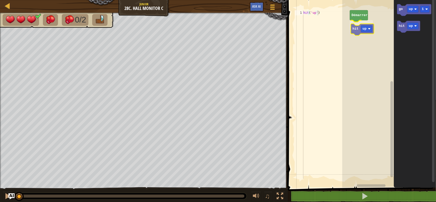
click at [371, 30] on div "[PERSON_NAME] hit up go up 1 hit up hit up" at bounding box center [389, 92] width 94 height 190
click at [371, 30] on icon "Espace de travail de Blocky" at bounding box center [361, 26] width 23 height 12
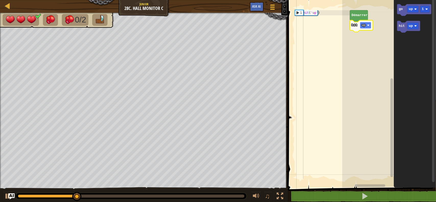
click at [366, 23] on rect "Espace de travail de Blocky" at bounding box center [365, 25] width 11 height 7
click at [373, 24] on image "Espace de travail de Blocky" at bounding box center [372, 25] width 3 height 3
click at [367, 26] on rect "Espace de travail de Blocky" at bounding box center [365, 25] width 11 height 7
click at [371, 26] on image "Espace de travail de Blocky" at bounding box center [372, 25] width 3 height 3
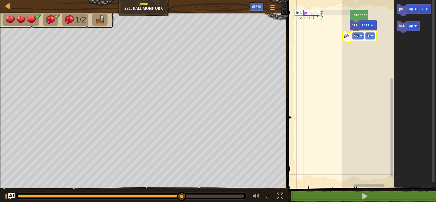
click at [362, 40] on div "[PERSON_NAME] hit left go up 1 go up 1 hit up go up 1" at bounding box center [389, 92] width 94 height 190
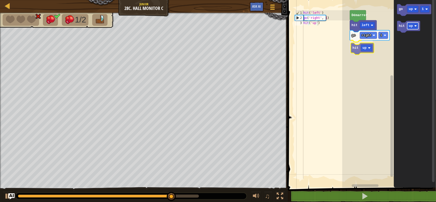
click at [364, 47] on div "[PERSON_NAME] hit left go right 1 hit up go up 1 hit up hit up" at bounding box center [389, 92] width 94 height 190
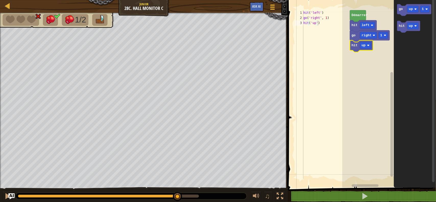
click at [364, 47] on rect "Espace de travail de Blocky" at bounding box center [365, 45] width 11 height 7
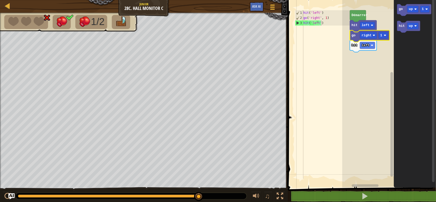
click at [367, 39] on icon "Espace de travail de Blocky" at bounding box center [370, 36] width 40 height 12
click at [371, 36] on rect "Espace de travail de Blocky" at bounding box center [368, 35] width 17 height 7
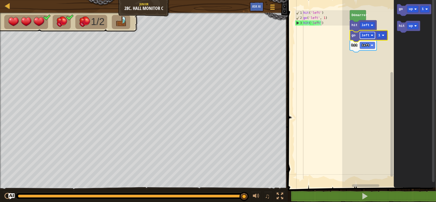
click at [368, 35] on text "left" at bounding box center [365, 35] width 8 height 4
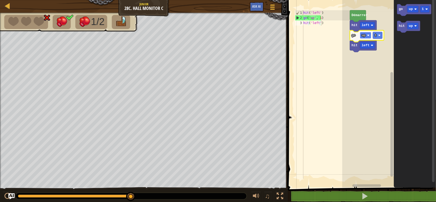
click at [369, 36] on image "Espace de travail de Blocky" at bounding box center [368, 35] width 3 height 3
click at [372, 34] on image "Espace de travail de Blocky" at bounding box center [372, 35] width 3 height 3
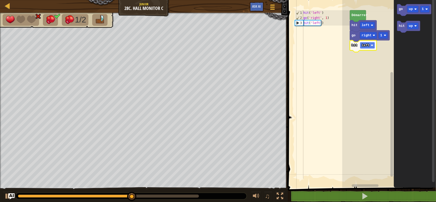
click at [370, 43] on rect "Espace de travail de Blocky" at bounding box center [367, 45] width 15 height 7
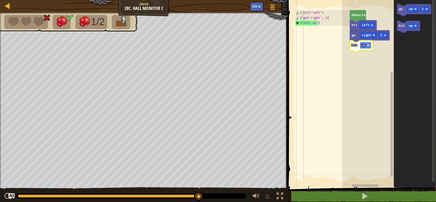
click at [369, 48] on rect "Espace de travail de Blocky" at bounding box center [365, 45] width 11 height 7
click at [384, 35] on image "Espace de travail de Blocky" at bounding box center [385, 35] width 3 height 3
click at [382, 35] on rect "Espace de travail de Blocky" at bounding box center [382, 35] width 9 height 7
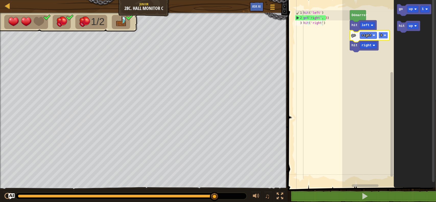
click at [382, 34] on rect "Espace de travail de Blocky" at bounding box center [382, 35] width 9 height 7
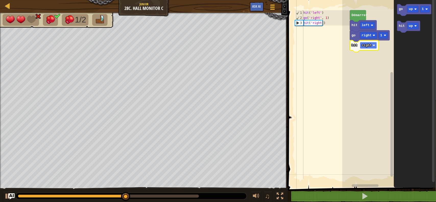
click at [373, 45] on image "Espace de travail de Blocky" at bounding box center [373, 45] width 3 height 3
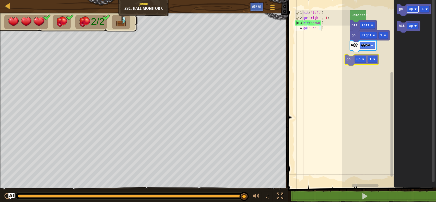
click at [358, 61] on div "[PERSON_NAME] hit left go right 1 hit down go up 1 hit up go up 1" at bounding box center [389, 92] width 94 height 190
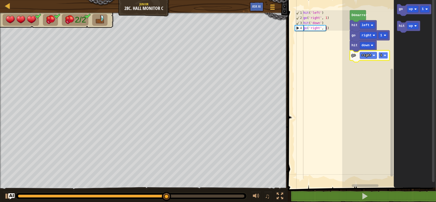
click at [380, 56] on text "1" at bounding box center [381, 56] width 2 height 4
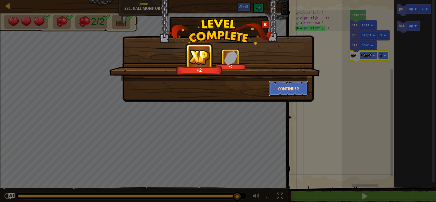
click at [288, 89] on button "Continuer" at bounding box center [289, 88] width 40 height 15
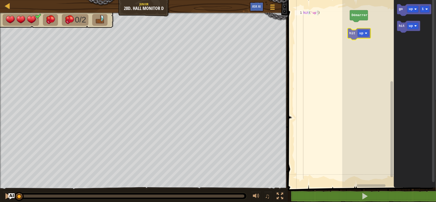
click at [366, 35] on div "[PERSON_NAME] go up 1 hit up hit up" at bounding box center [389, 92] width 94 height 190
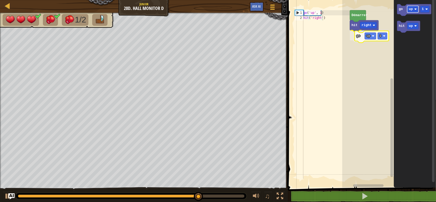
click at [362, 40] on div "[PERSON_NAME] hit right go up 1 go up 1 hit up go up 1" at bounding box center [389, 92] width 94 height 190
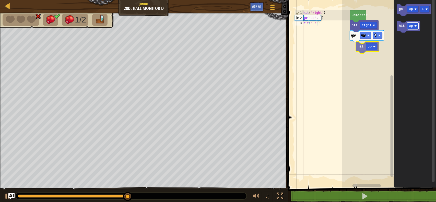
click at [376, 44] on div "[PERSON_NAME] hit right go up 1 go up 1 hit up hit up" at bounding box center [389, 92] width 94 height 190
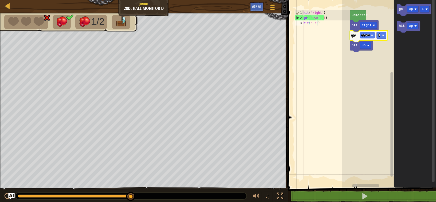
click at [370, 34] on rect "Espace de travail de Blocky" at bounding box center [367, 35] width 15 height 7
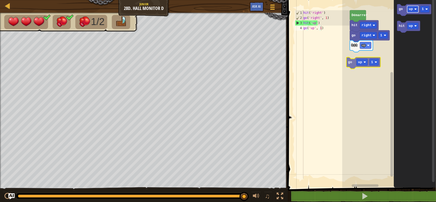
click at [364, 63] on div "[PERSON_NAME] hit right go right 1 hit up go up 1 go up 1 hit up go up 1" at bounding box center [389, 92] width 94 height 190
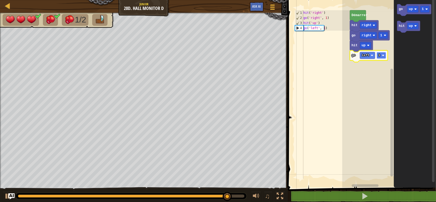
click at [378, 56] on rect "Espace de travail de Blocky" at bounding box center [380, 55] width 9 height 7
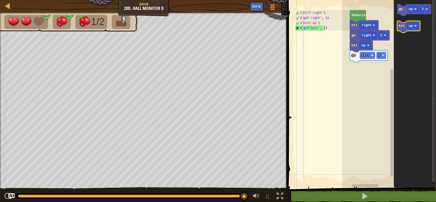
click at [403, 24] on text "hit" at bounding box center [402, 26] width 6 height 4
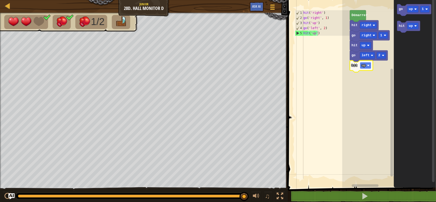
click at [368, 64] on image "Espace de travail de Blocky" at bounding box center [368, 65] width 3 height 3
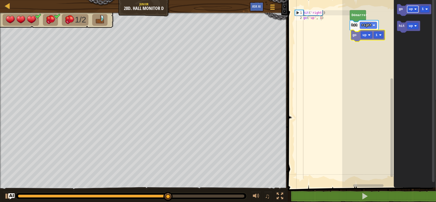
click at [365, 35] on div "[PERSON_NAME] hit right go up 1 go up 1 hit up go up 1" at bounding box center [389, 92] width 94 height 190
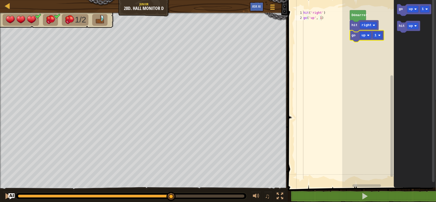
click at [365, 35] on rect "Espace de travail de Blocky" at bounding box center [365, 35] width 11 height 7
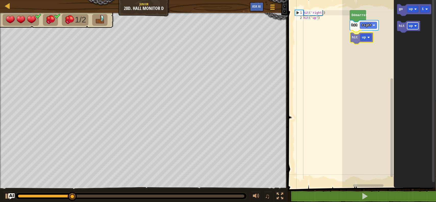
click at [365, 40] on div "[PERSON_NAME] hit right hit up go up 1 hit up hit up" at bounding box center [389, 92] width 94 height 190
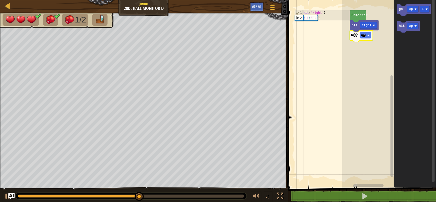
click at [368, 36] on image "Espace de travail de Blocky" at bounding box center [368, 35] width 3 height 3
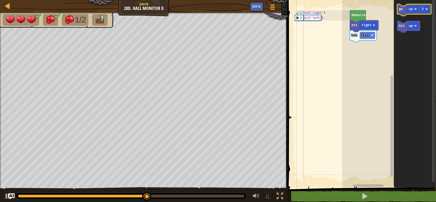
click at [413, 4] on icon "Espace de travail de Blocky" at bounding box center [414, 10] width 34 height 12
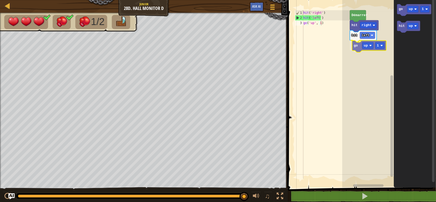
click at [367, 49] on div "[PERSON_NAME] hit right hit left go up 1 go up 1 hit up go up 1" at bounding box center [389, 92] width 94 height 190
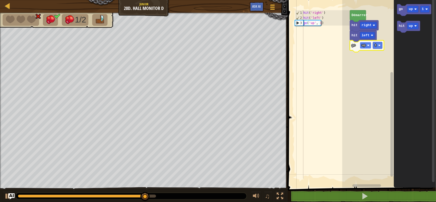
click at [368, 44] on rect "Espace de travail de Blocky" at bounding box center [365, 45] width 11 height 7
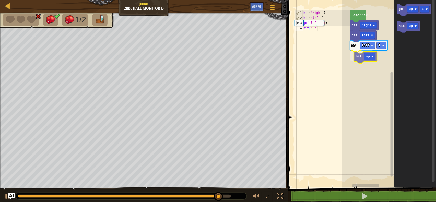
click at [361, 59] on div "[PERSON_NAME] hit right hit left go left 1 hit up go up 1 hit up hit up" at bounding box center [389, 92] width 94 height 190
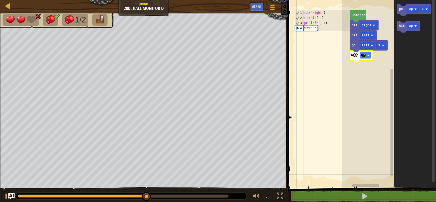
click at [366, 55] on rect "Espace de travail de Blocky" at bounding box center [365, 55] width 11 height 7
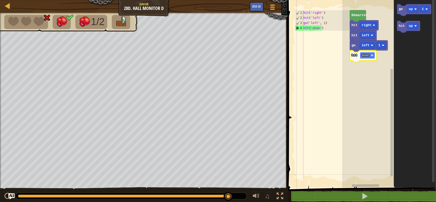
click at [370, 55] on rect "Espace de travail de Blocky" at bounding box center [367, 55] width 15 height 7
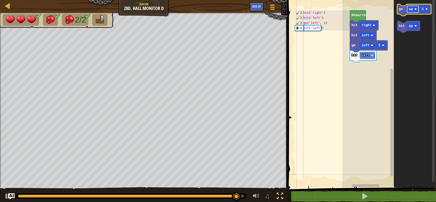
click at [413, 7] on rect "Espace de travail de Blocky" at bounding box center [412, 9] width 11 height 7
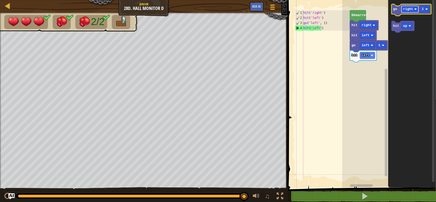
click at [413, 10] on rect "Espace de travail de Blocky" at bounding box center [409, 9] width 17 height 7
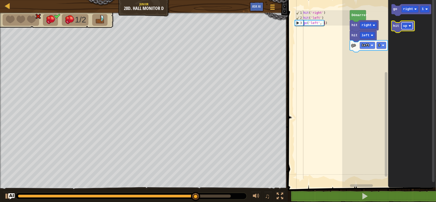
click at [401, 27] on rect "Espace de travail de Blocky" at bounding box center [406, 25] width 11 height 7
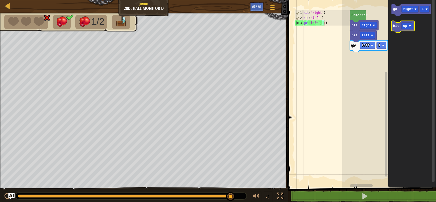
click at [398, 28] on icon "Espace de travail de Blocky" at bounding box center [402, 27] width 23 height 12
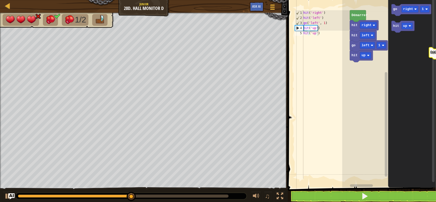
click at [435, 55] on icon "go right 1 hit up" at bounding box center [412, 92] width 48 height 190
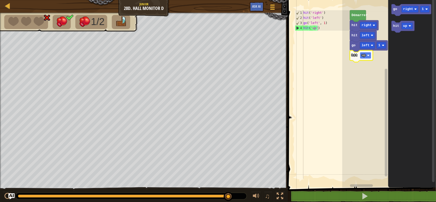
click at [367, 59] on rect "Espace de travail de Blocky" at bounding box center [365, 55] width 11 height 7
click at [378, 46] on rect "Espace de travail de Blocky" at bounding box center [380, 45] width 9 height 7
click at [374, 54] on rect "Espace de travail de Blocky" at bounding box center [368, 55] width 17 height 7
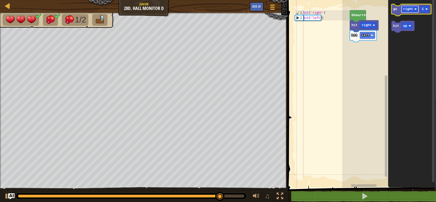
click at [414, 6] on rect "Espace de travail de Blocky" at bounding box center [409, 9] width 17 height 7
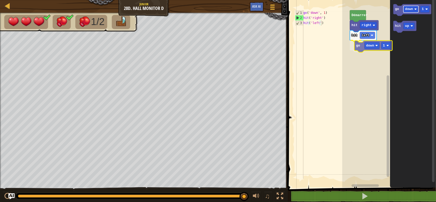
click at [368, 47] on div "[PERSON_NAME] hit right hit left go down 1 go down 1 hit up go down 1" at bounding box center [389, 92] width 94 height 190
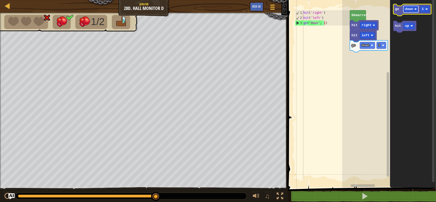
click at [413, 9] on rect "Espace de travail de Blocky" at bounding box center [410, 9] width 15 height 7
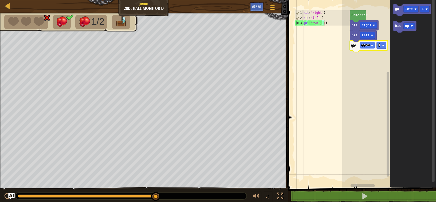
click at [366, 47] on text "down" at bounding box center [365, 45] width 8 height 4
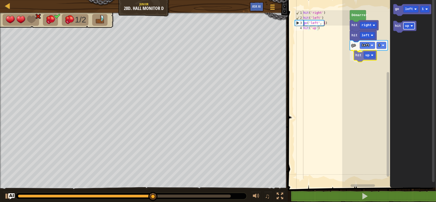
click at [370, 55] on div "[PERSON_NAME] hit right hit left go left 1 hit up go left 1 hit up hit up" at bounding box center [389, 92] width 94 height 190
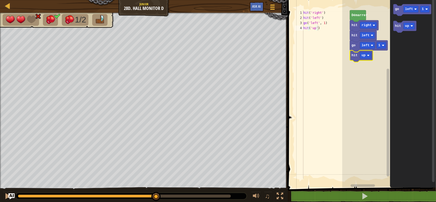
click at [370, 55] on rect "Espace de travail de Blocky" at bounding box center [365, 55] width 11 height 7
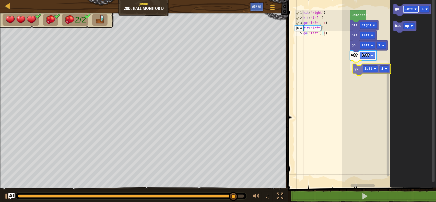
click at [374, 69] on div "[PERSON_NAME] hit right hit left go left 1 hit left go left 1 go left 1 hit up …" at bounding box center [389, 92] width 94 height 190
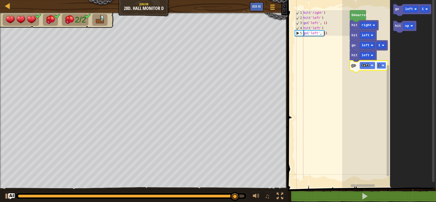
click at [379, 68] on rect "Espace de travail de Blocky" at bounding box center [380, 65] width 9 height 7
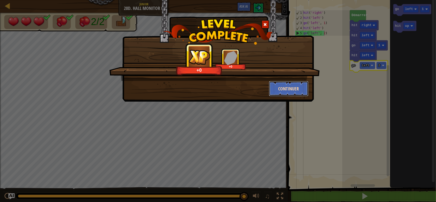
click at [278, 89] on button "Continuer" at bounding box center [289, 88] width 40 height 15
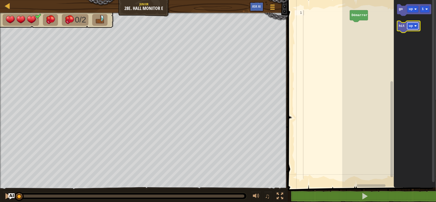
click at [412, 26] on rect "Espace de travail de Blocky" at bounding box center [412, 25] width 11 height 7
click at [367, 26] on div "[PERSON_NAME] hit up go up 1 hit up hit up" at bounding box center [389, 92] width 94 height 190
click at [367, 26] on image "Espace de travail de Blocky" at bounding box center [368, 25] width 3 height 3
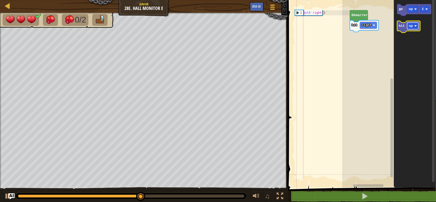
click at [409, 26] on text "up" at bounding box center [411, 26] width 4 height 4
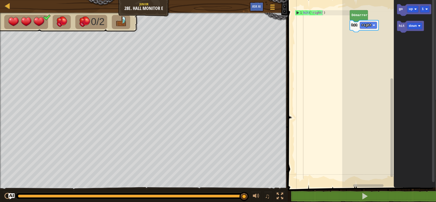
click at [411, 42] on icon "Espace de travail de Blocky" at bounding box center [414, 92] width 42 height 190
click at [417, 23] on rect "Espace de travail de Blocky" at bounding box center [414, 25] width 15 height 7
click at [422, 27] on rect "Espace de travail de Blocky" at bounding box center [414, 25] width 15 height 7
click at [372, 24] on rect "Espace de travail de Blocky" at bounding box center [368, 25] width 17 height 7
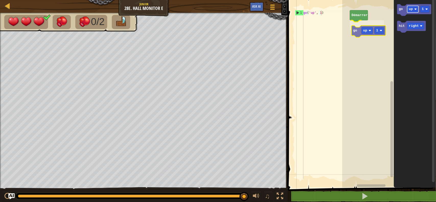
click at [369, 31] on div "[PERSON_NAME] go up 1 go up 1 hit right go up 1" at bounding box center [389, 92] width 94 height 190
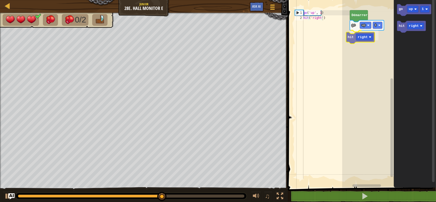
click at [356, 40] on div "[PERSON_NAME] go up 1 hit right go up 1 hit right hit right" at bounding box center [389, 92] width 94 height 190
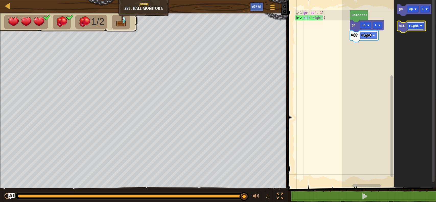
click at [412, 29] on rect "Espace de travail de Blocky" at bounding box center [415, 25] width 17 height 7
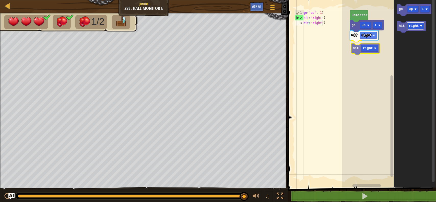
click at [366, 50] on div "[PERSON_NAME] go up 1 hit right hit right go up 1 hit right hit right" at bounding box center [389, 92] width 94 height 190
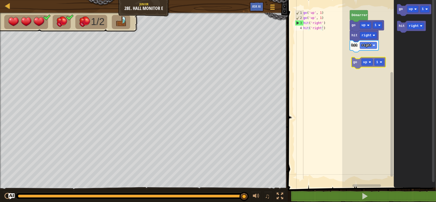
click at [367, 62] on div "[PERSON_NAME] go up 1 hit right hit right go up 1 go up 1 hit right go up 1" at bounding box center [389, 92] width 94 height 190
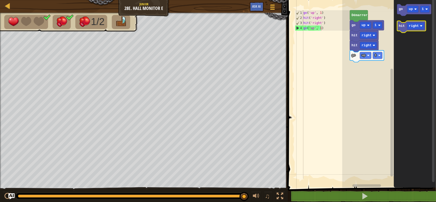
click at [416, 28] on g "hit right" at bounding box center [411, 27] width 29 height 12
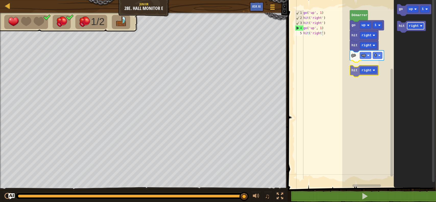
click at [369, 71] on div "[PERSON_NAME] go up 1 hit right hit right go up 1 hit right go up 1 hit right h…" at bounding box center [389, 92] width 94 height 190
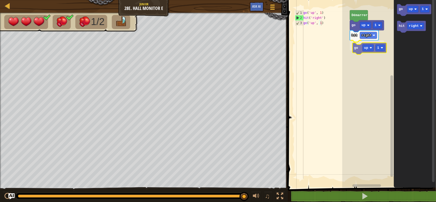
click at [368, 52] on div "[PERSON_NAME] go up 1 hit right go up 1 go up 1 hit right go up 1" at bounding box center [389, 92] width 94 height 190
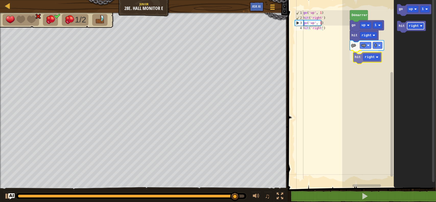
click at [365, 61] on div "[PERSON_NAME] go up 1 hit right go up 1 hit right go up 1 hit right hit right" at bounding box center [389, 92] width 94 height 190
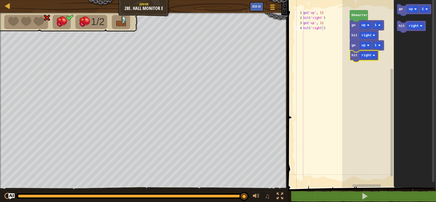
click at [365, 61] on rect "Espace de travail de Blocky" at bounding box center [389, 92] width 94 height 190
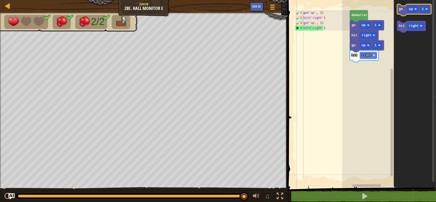
click at [419, 10] on icon "Espace de travail de Blocky" at bounding box center [414, 10] width 34 height 12
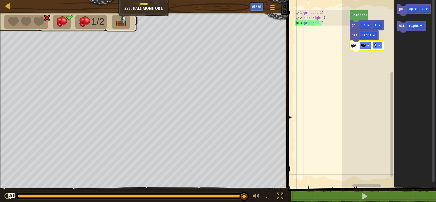
click at [375, 44] on text "1" at bounding box center [375, 45] width 2 height 4
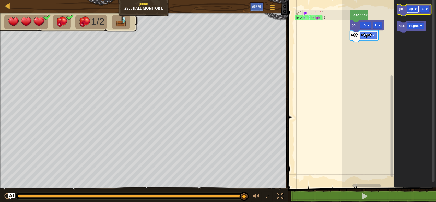
click at [414, 7] on rect "Espace de travail de Blocky" at bounding box center [412, 9] width 11 height 7
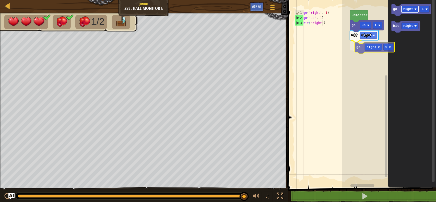
click at [362, 45] on div "[PERSON_NAME] go up 1 hit right go right 1 go right 1 hit right go right 1" at bounding box center [389, 92] width 94 height 190
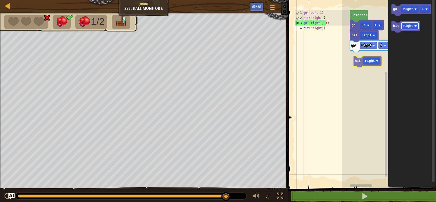
click at [367, 63] on div "[PERSON_NAME] go up 1 hit right go right 1 hit right go right 1 hit right hit r…" at bounding box center [389, 92] width 94 height 190
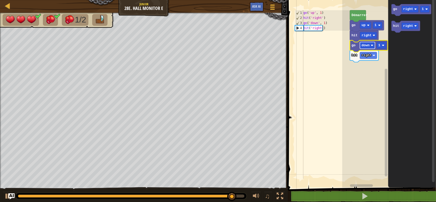
click at [371, 45] on image "Espace de travail de Blocky" at bounding box center [372, 45] width 3 height 3
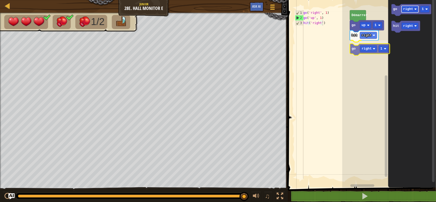
click at [370, 51] on div "[PERSON_NAME] go up 1 hit right go right 1 go right 1 hit right go right 1" at bounding box center [389, 92] width 94 height 190
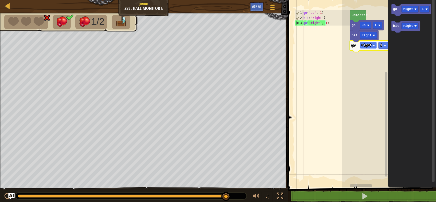
click at [374, 45] on image "Espace de travail de Blocky" at bounding box center [373, 45] width 3 height 3
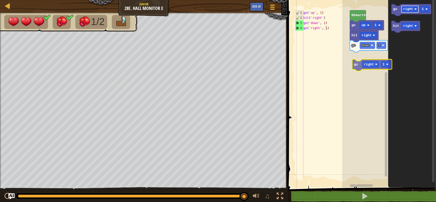
click at [364, 60] on div "[PERSON_NAME] go up 1 hit right go down 1 go right 1 hit right go right 1" at bounding box center [389, 92] width 94 height 190
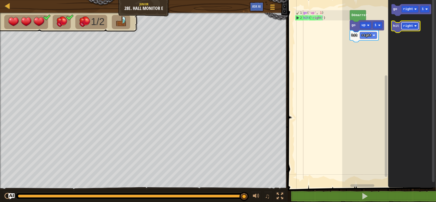
click at [406, 25] on text "right" at bounding box center [408, 26] width 10 height 4
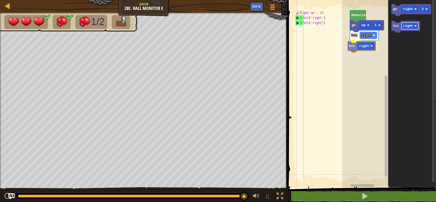
click at [361, 45] on div "go up 1 hit right hit right [PERSON_NAME] go right 1 hit right hit right" at bounding box center [389, 92] width 94 height 190
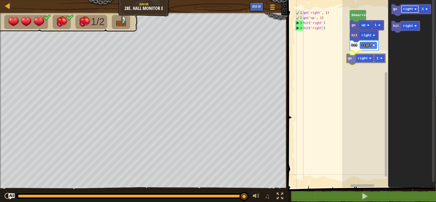
click at [361, 56] on div "go up 1 hit right hit right go right 1 Démarrer go right 1 hit right go right 1" at bounding box center [389, 92] width 94 height 190
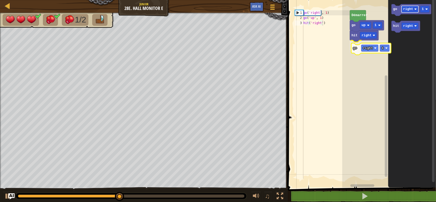
click at [364, 53] on div "[PERSON_NAME] go up 1 hit right go right 1 go right 1 hit right go right 1" at bounding box center [389, 92] width 94 height 190
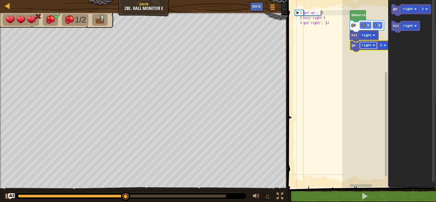
click at [371, 45] on rect "Espace de travail de Blocky" at bounding box center [368, 45] width 17 height 7
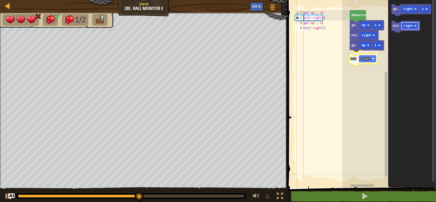
click at [368, 61] on div "[PERSON_NAME] go up 1 hit right go up 1 hit right go right 1 hit right hit right" at bounding box center [389, 92] width 94 height 190
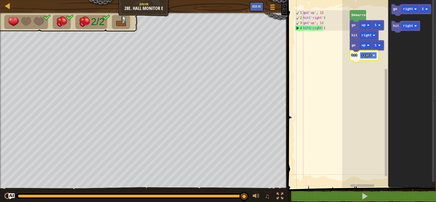
click at [374, 54] on rect "Espace de travail de Blocky" at bounding box center [368, 55] width 17 height 7
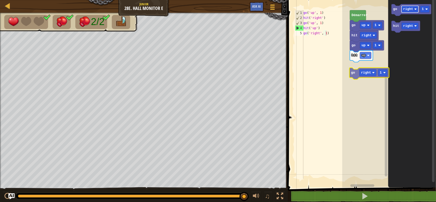
click at [360, 69] on div "[PERSON_NAME] go up 1 hit right go up 1 hit up go right 1 hit right go right 1" at bounding box center [389, 92] width 94 height 190
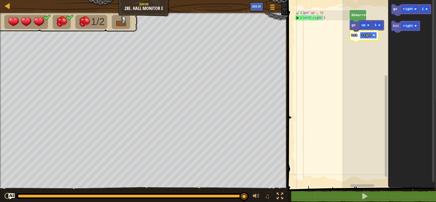
click at [374, 33] on rect "Espace de travail de Blocky" at bounding box center [368, 35] width 17 height 7
click at [368, 34] on image "Espace de travail de Blocky" at bounding box center [368, 35] width 3 height 3
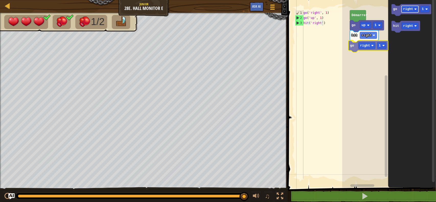
click at [367, 45] on div "[PERSON_NAME] go up 1 hit right go right 1 go right 1 hit right go right 1" at bounding box center [389, 92] width 94 height 190
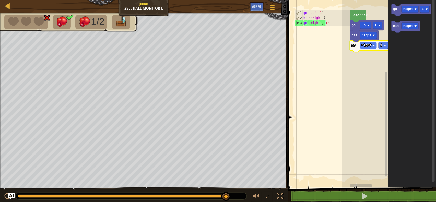
click at [371, 44] on rect "Espace de travail de Blocky" at bounding box center [368, 45] width 17 height 7
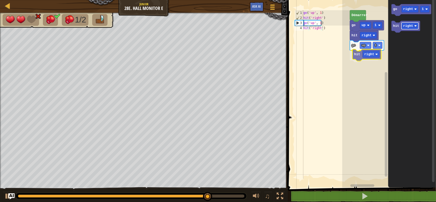
click at [374, 58] on div "[PERSON_NAME] go up 1 hit right go up 1 hit right go right 1 hit right hit right" at bounding box center [389, 92] width 94 height 190
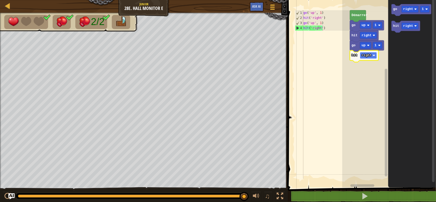
click at [374, 55] on image "Espace de travail de Blocky" at bounding box center [373, 55] width 3 height 3
drag, startPoint x: 369, startPoint y: 67, endPoint x: 377, endPoint y: 66, distance: 8.6
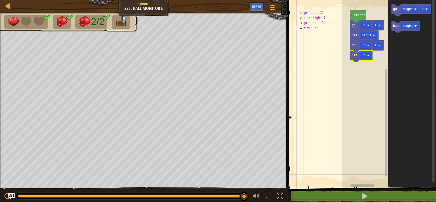
click at [377, 66] on rect "Espace de travail de Blocky" at bounding box center [389, 92] width 94 height 190
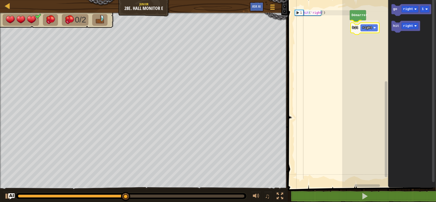
click at [358, 31] on div "[PERSON_NAME] hit right go right 1 hit right hit right" at bounding box center [389, 92] width 94 height 190
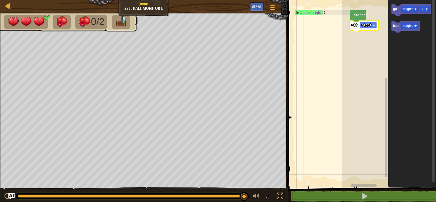
click at [374, 26] on image "Espace de travail de Blocky" at bounding box center [373, 25] width 3 height 3
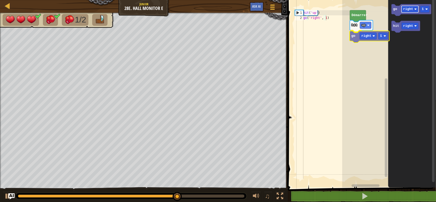
click at [373, 37] on div "[PERSON_NAME] hit up go right 1 go right 1 hit right go right 1" at bounding box center [389, 92] width 94 height 190
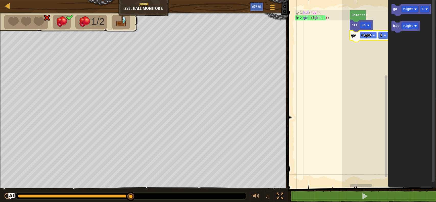
click at [374, 35] on image "Espace de travail de Blocky" at bounding box center [373, 35] width 3 height 3
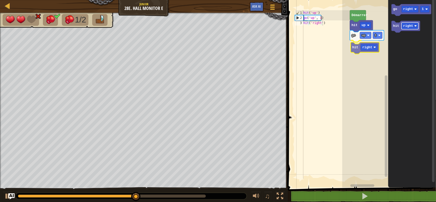
click at [359, 50] on div "[PERSON_NAME] hit up go up 1 hit right go right 1 hit right hit right" at bounding box center [389, 92] width 94 height 190
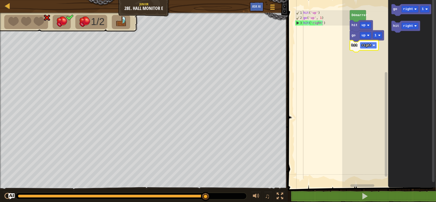
click at [374, 44] on image "Espace de travail de Blocky" at bounding box center [373, 45] width 3 height 3
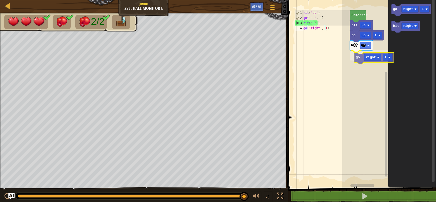
click at [361, 58] on div "[PERSON_NAME] hit up go up 1 hit up go right 1 go right 1 hit right go right 1" at bounding box center [389, 92] width 94 height 190
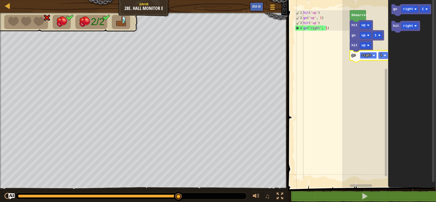
click at [374, 55] on image "Espace de travail de Blocky" at bounding box center [373, 55] width 3 height 3
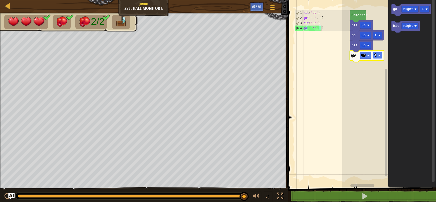
click at [377, 57] on rect "Espace de travail de Blocky" at bounding box center [377, 55] width 9 height 7
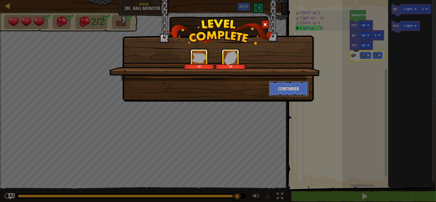
click at [298, 82] on button "Continuer" at bounding box center [289, 88] width 40 height 15
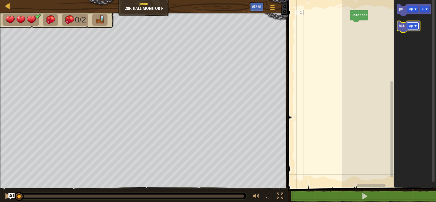
click at [415, 26] on image "Espace de travail de Blocky" at bounding box center [415, 26] width 3 height 3
click at [369, 29] on div "[PERSON_NAME] hit left go up 1 hit left hit left" at bounding box center [389, 92] width 94 height 190
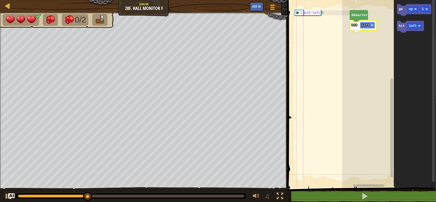
click at [371, 24] on rect "Espace de travail de Blocky" at bounding box center [367, 25] width 15 height 7
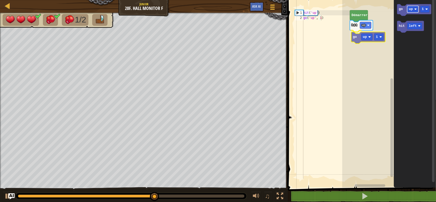
click at [364, 38] on div "[PERSON_NAME] hit up go up 1 go up 1 hit left go up 1" at bounding box center [389, 92] width 94 height 190
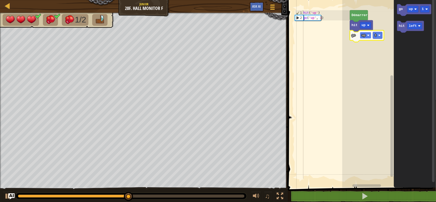
click at [366, 34] on rect "Espace de travail de Blocky" at bounding box center [365, 35] width 11 height 7
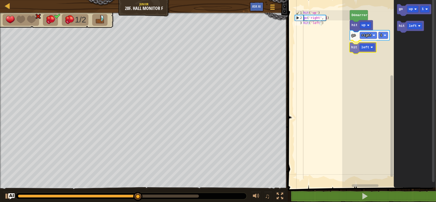
click at [357, 48] on div "[PERSON_NAME] hit up go right 1 hit left go up 1 hit left hit left" at bounding box center [389, 92] width 94 height 190
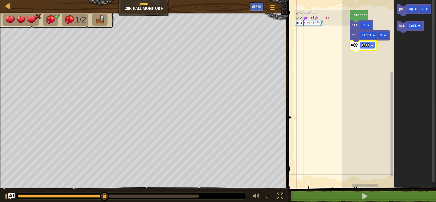
click at [363, 48] on rect "Espace de travail de Blocky" at bounding box center [367, 45] width 15 height 7
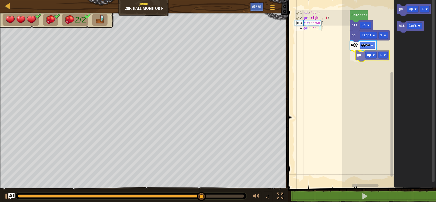
click at [376, 58] on div "[PERSON_NAME] hit up go right 1 hit down go up 1 go up 1 hit left go up 1" at bounding box center [389, 92] width 94 height 190
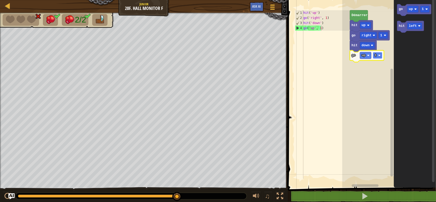
click at [374, 54] on rect "Espace de travail de Blocky" at bounding box center [377, 55] width 9 height 7
click at [361, 55] on rect "Espace de travail de Blocky" at bounding box center [365, 55] width 11 height 7
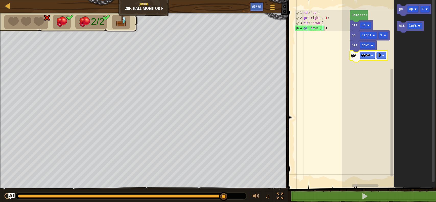
click at [372, 52] on icon "Espace de travail de Blocky" at bounding box center [369, 56] width 38 height 12
click at [381, 54] on rect "Espace de travail de Blocky" at bounding box center [380, 55] width 9 height 7
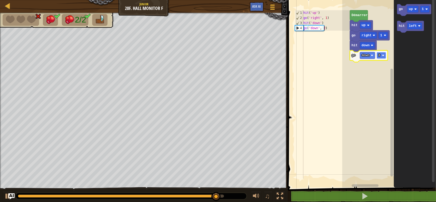
click at [379, 54] on text "2" at bounding box center [379, 56] width 2 height 4
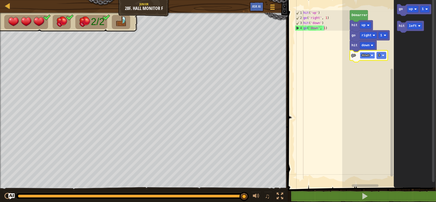
click at [371, 57] on rect "Espace de travail de Blocky" at bounding box center [367, 55] width 15 height 7
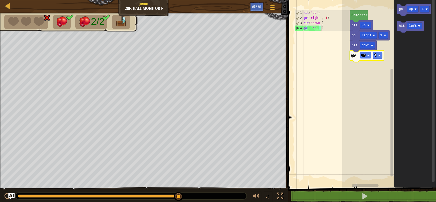
click at [369, 54] on image "Espace de travail de Blocky" at bounding box center [368, 55] width 3 height 3
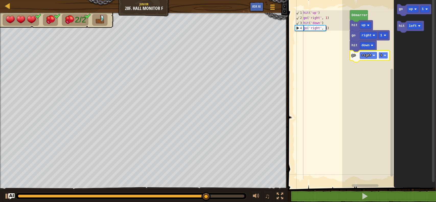
click at [381, 52] on rect "Espace de travail de Blocky" at bounding box center [382, 55] width 9 height 7
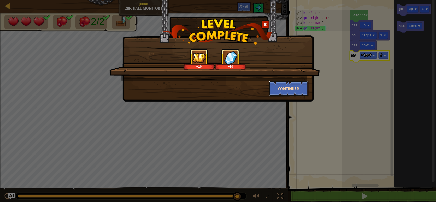
click at [290, 86] on button "Continuer" at bounding box center [289, 88] width 40 height 15
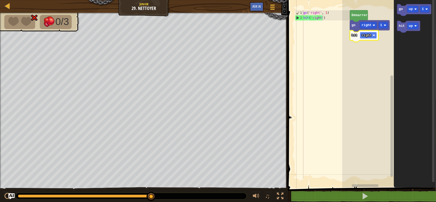
click at [373, 34] on image "Espace de travail de Blocky" at bounding box center [374, 35] width 3 height 3
click at [372, 35] on image "Espace de travail de Blocky" at bounding box center [372, 35] width 3 height 3
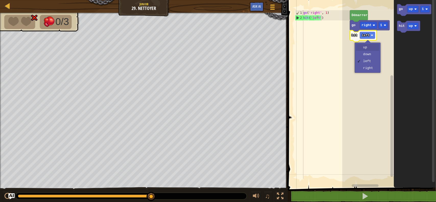
drag, startPoint x: 374, startPoint y: 43, endPoint x: 374, endPoint y: 46, distance: 2.9
click at [374, 46] on div "up down left right" at bounding box center [367, 58] width 26 height 30
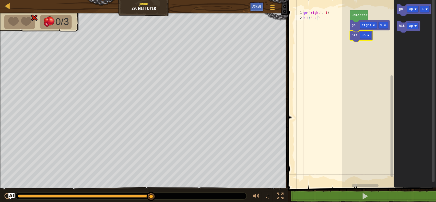
click at [374, 46] on rect "Espace de travail de Blocky" at bounding box center [389, 92] width 94 height 190
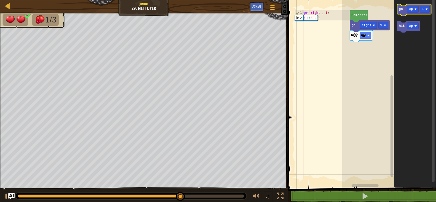
click at [406, 8] on icon "Espace de travail de Blocky" at bounding box center [414, 10] width 34 height 12
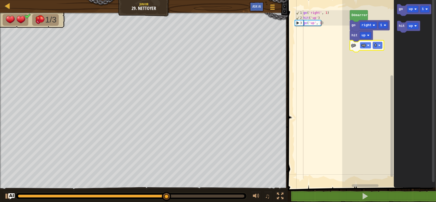
click at [365, 45] on rect "Espace de travail de Blocky" at bounding box center [365, 45] width 11 height 7
click at [372, 44] on rect "Espace de travail de Blocky" at bounding box center [367, 45] width 15 height 7
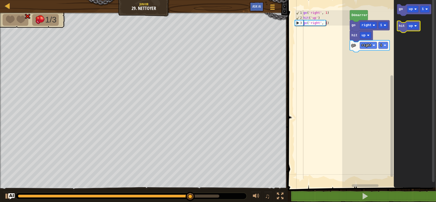
click at [402, 27] on text "hit" at bounding box center [402, 26] width 6 height 4
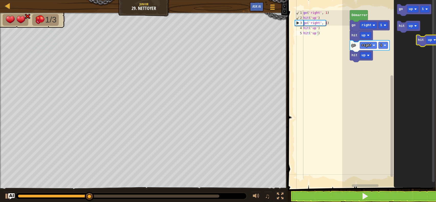
click at [427, 41] on icon "go up 1 hit up" at bounding box center [414, 92] width 42 height 190
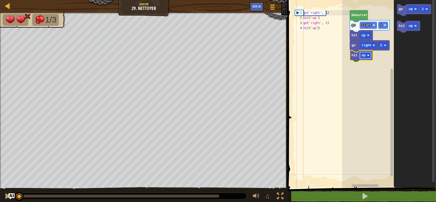
click at [365, 54] on rect "Espace de travail de Blocky" at bounding box center [365, 55] width 11 height 7
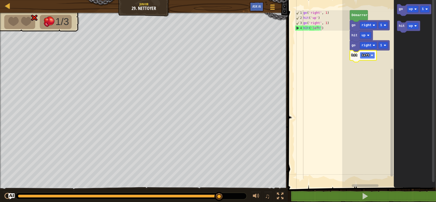
click at [371, 54] on image "Espace de travail de Blocky" at bounding box center [372, 55] width 3 height 3
click at [373, 54] on image "Espace de travail de Blocky" at bounding box center [374, 55] width 3 height 3
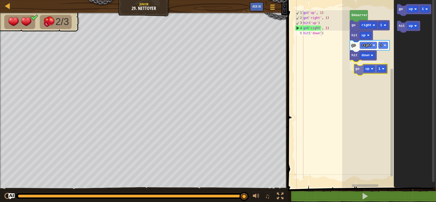
click at [363, 68] on div "[PERSON_NAME] go right 1 hit up go right 1 hit down go up 1 go up 1 hit up go u…" at bounding box center [389, 92] width 94 height 190
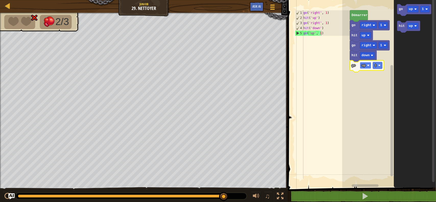
click at [368, 64] on image "Espace de travail de Blocky" at bounding box center [368, 65] width 3 height 3
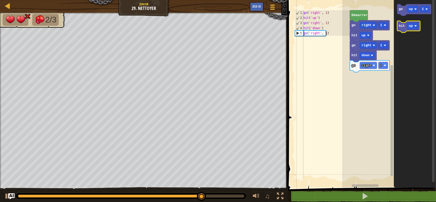
click at [399, 27] on text "hit" at bounding box center [402, 26] width 6 height 4
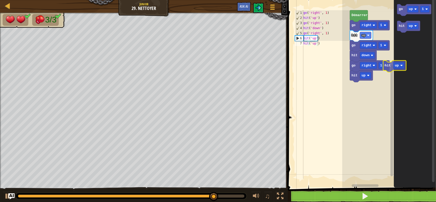
click at [435, 53] on icon "go up 1 hit up" at bounding box center [414, 92] width 42 height 190
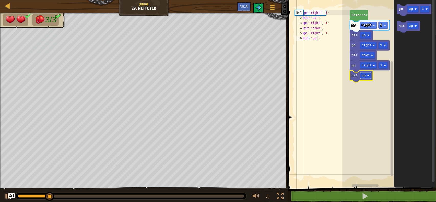
click at [364, 76] on text "up" at bounding box center [363, 75] width 4 height 4
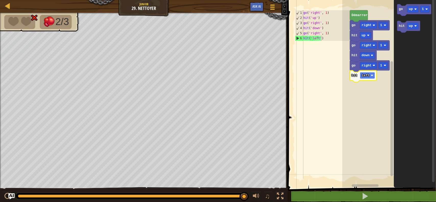
click at [369, 75] on rect "Espace de travail de Blocky" at bounding box center [367, 75] width 15 height 7
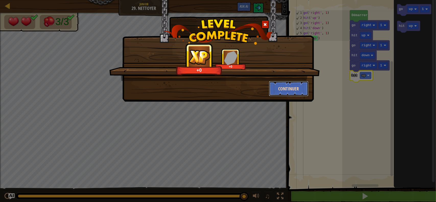
click at [281, 87] on button "Continuer" at bounding box center [289, 88] width 40 height 15
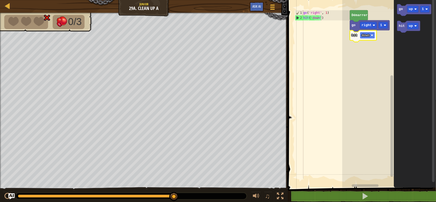
click at [370, 35] on rect "Espace de travail de Blocky" at bounding box center [367, 35] width 15 height 7
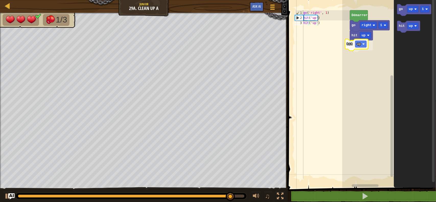
click at [353, 47] on div "[PERSON_NAME] go right 1 hit up hit up go up 1 hit up hit up" at bounding box center [389, 92] width 94 height 190
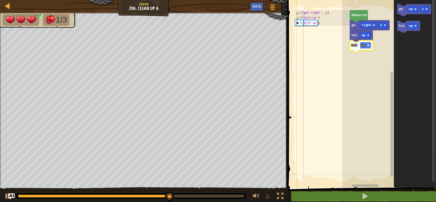
click at [367, 45] on image "Espace de travail de Blocky" at bounding box center [368, 45] width 3 height 3
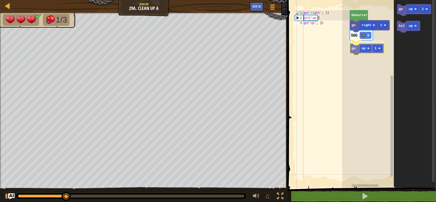
click at [371, 49] on div "[PERSON_NAME] go right 1 hit up go up 1 go up 1 hit up go up 1" at bounding box center [389, 92] width 94 height 190
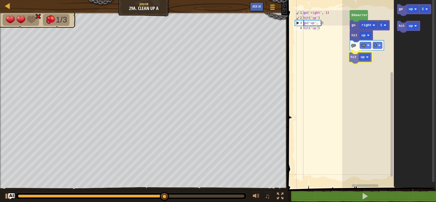
click at [348, 55] on div "[PERSON_NAME] go right 1 hit up go up 1 hit up go up 1 hit up hit up" at bounding box center [389, 92] width 94 height 190
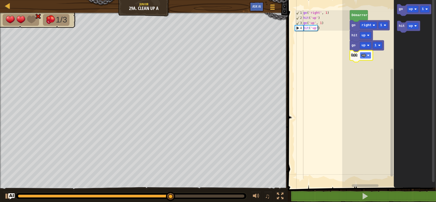
click at [364, 58] on rect "Espace de travail de Blocky" at bounding box center [365, 55] width 11 height 7
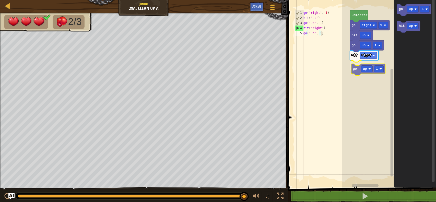
click at [359, 73] on div "[PERSON_NAME] go right 1 hit up go up 1 hit right go up 1 go up 1 hit up go up 1" at bounding box center [389, 92] width 94 height 190
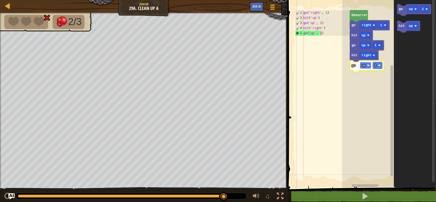
click at [367, 65] on image "Espace de travail de Blocky" at bounding box center [368, 65] width 3 height 3
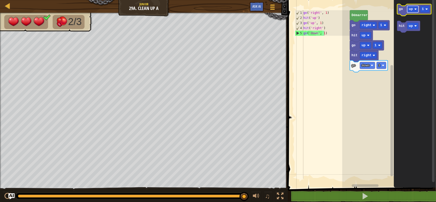
click at [413, 10] on rect "Espace de travail de Blocky" at bounding box center [412, 9] width 11 height 7
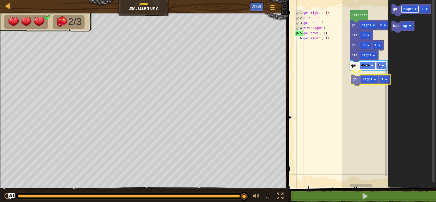
click at [371, 79] on div "[PERSON_NAME] go right 1 hit up go up 1 hit right go down 1 go right 1 go right…" at bounding box center [389, 92] width 94 height 190
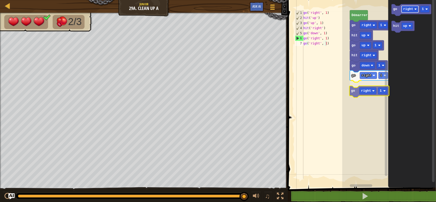
click at [362, 87] on div "[PERSON_NAME] go right 1 hit up go up 1 hit right go down 1 go right 1 go right…" at bounding box center [389, 92] width 94 height 190
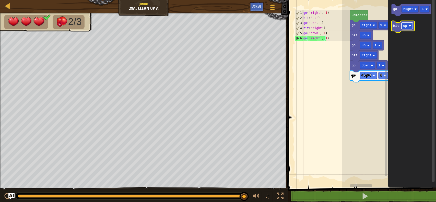
click at [398, 30] on g "hit up" at bounding box center [402, 27] width 23 height 12
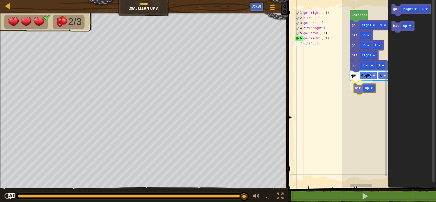
click at [358, 91] on div "[PERSON_NAME] go right 1 hit up go up 1 hit right go down 1 go right 1 hit up g…" at bounding box center [389, 92] width 94 height 190
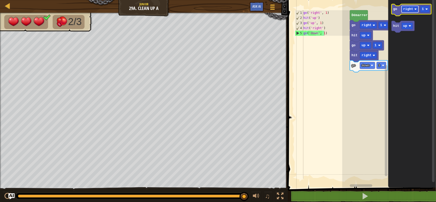
click at [404, 10] on text "right" at bounding box center [408, 9] width 10 height 4
click at [404, 12] on g "right" at bounding box center [409, 9] width 17 height 7
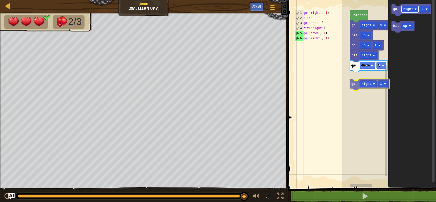
click at [362, 86] on div "[PERSON_NAME] go right 1 hit up go up 1 hit right go down 1 go right 1 hit up g…" at bounding box center [389, 92] width 94 height 190
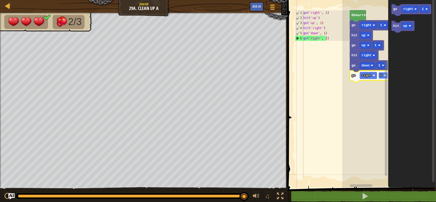
click at [381, 74] on text "2" at bounding box center [381, 75] width 2 height 4
click at [404, 28] on g "hit up" at bounding box center [402, 27] width 23 height 12
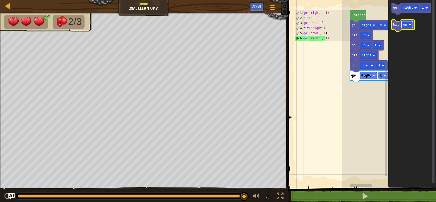
click at [392, 27] on g "hit up" at bounding box center [402, 26] width 23 height 12
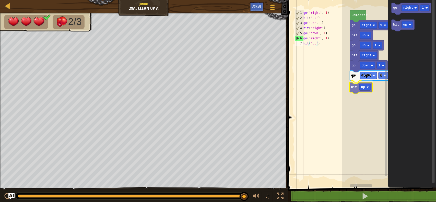
click at [350, 90] on div "[PERSON_NAME] go right 1 hit up go up 1 hit right go down 1 go right 1 hit up g…" at bounding box center [389, 92] width 94 height 190
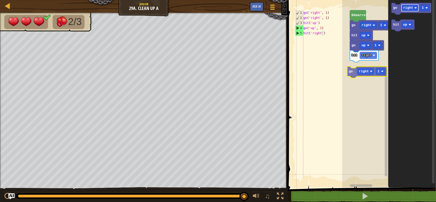
click at [368, 69] on div "[PERSON_NAME] go right 1 hit up go up 1 hit right go right 1 go right 1 hit up …" at bounding box center [389, 92] width 94 height 190
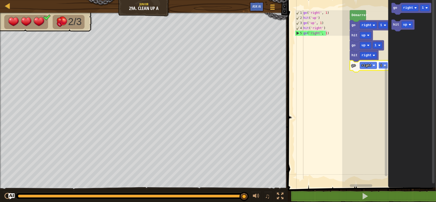
click at [382, 63] on rect "Espace de travail de Blocky" at bounding box center [382, 65] width 9 height 7
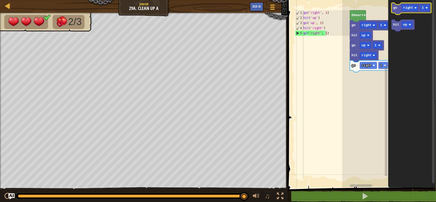
click at [402, 11] on icon "Espace de travail de Blocky" at bounding box center [411, 9] width 40 height 12
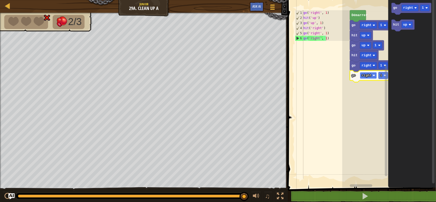
click at [368, 74] on text "right" at bounding box center [366, 75] width 10 height 4
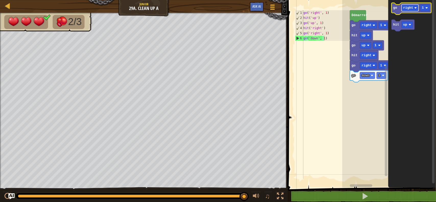
click at [407, 8] on text "right" at bounding box center [408, 8] width 10 height 4
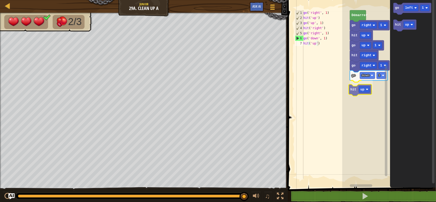
click at [357, 88] on div "Démarrer go right 1 hit up go up 1 hit right go right 1 go down 1 hit up go lef…" at bounding box center [389, 92] width 94 height 190
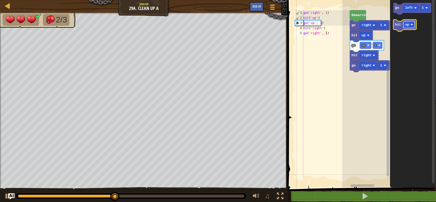
click at [408, 25] on text "up" at bounding box center [407, 25] width 4 height 4
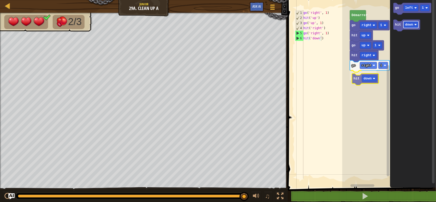
click at [369, 76] on div "Démarrer go right 1 hit up go up 1 hit right go right 1 hit down go left 1 hit …" at bounding box center [389, 92] width 94 height 190
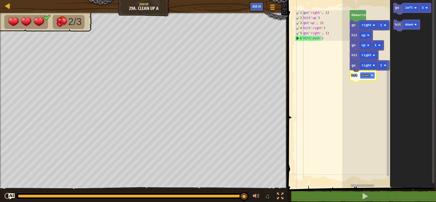
click at [370, 77] on rect "Espace de travail de Blocky" at bounding box center [367, 75] width 15 height 7
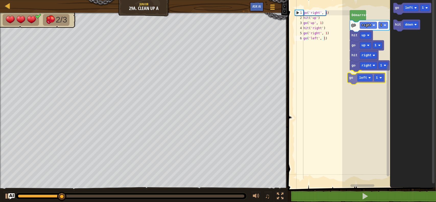
click at [373, 78] on div "Démarrer go right 1 hit up go up 1 hit right go right 1 go left 1 go left 1 hit…" at bounding box center [389, 92] width 94 height 190
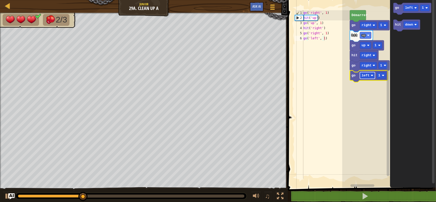
click at [370, 73] on rect "Espace de travail de Blocky" at bounding box center [367, 75] width 15 height 7
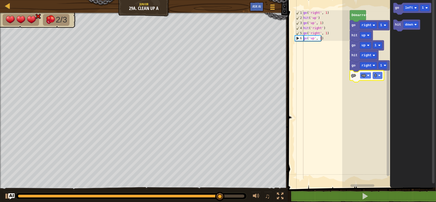
click at [368, 76] on image "Espace de travail de Blocky" at bounding box center [368, 75] width 3 height 3
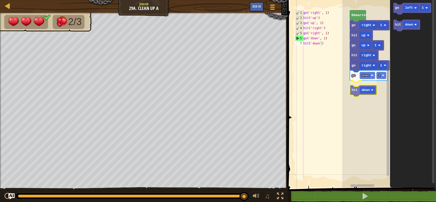
click at [364, 93] on div "Démarrer go right 1 hit up go up 1 hit right go right 1 go down 1 hit down go l…" at bounding box center [389, 92] width 94 height 190
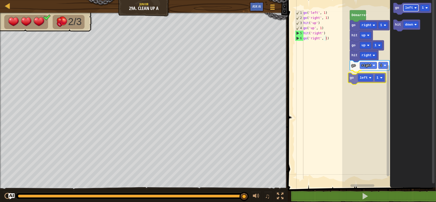
click at [367, 77] on div "Démarrer go right 1 hit up go up 1 hit right go right 1 go left 1 go left 1 hit…" at bounding box center [389, 92] width 94 height 190
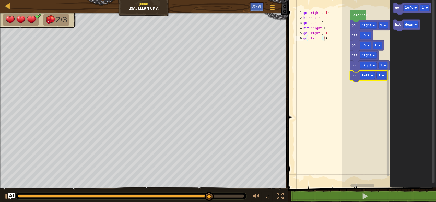
click at [367, 77] on rect "Espace de travail de Blocky" at bounding box center [367, 75] width 15 height 7
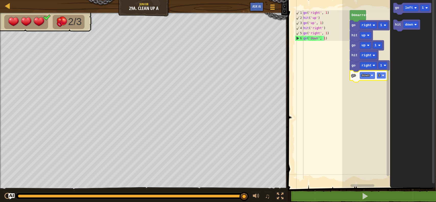
click at [379, 77] on text "1" at bounding box center [379, 75] width 2 height 4
click at [381, 77] on rect "Espace de travail de Blocky" at bounding box center [380, 75] width 9 height 7
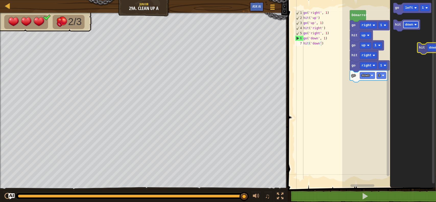
click at [435, 73] on icon "go left 1 hit down" at bounding box center [413, 92] width 46 height 190
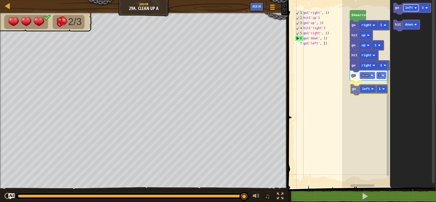
click at [369, 88] on div "Démarrer go right 1 hit up go up 1 hit right go right 1 go down 1 go left 1 go …" at bounding box center [389, 92] width 94 height 190
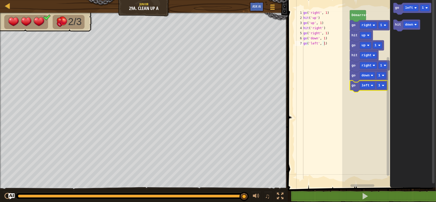
click at [369, 88] on rect "Espace de travail de Blocky" at bounding box center [367, 85] width 15 height 7
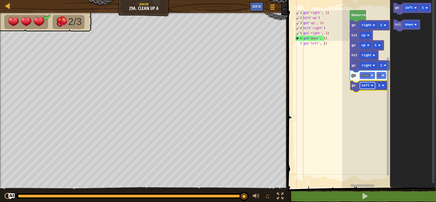
click at [371, 86] on rect "Espace de travail de Blocky" at bounding box center [367, 85] width 15 height 7
click at [381, 79] on icon "Espace de travail de Blocky" at bounding box center [369, 76] width 38 height 12
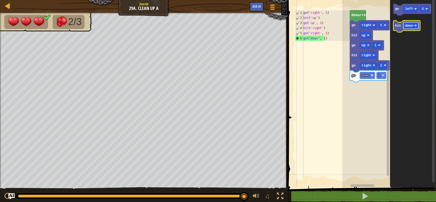
click at [399, 25] on g "hit down" at bounding box center [406, 26] width 27 height 12
click at [399, 28] on text "hit" at bounding box center [398, 26] width 6 height 4
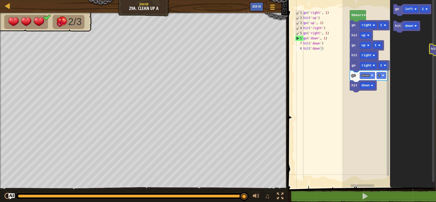
click at [435, 36] on icon "go left 1 hit down" at bounding box center [413, 92] width 46 height 190
click at [366, 86] on text "down" at bounding box center [365, 85] width 8 height 4
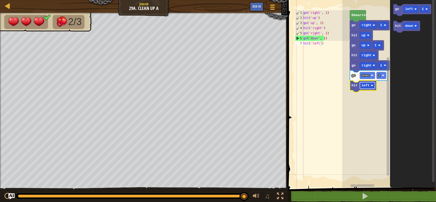
click at [374, 85] on rect "Espace de travail de Blocky" at bounding box center [367, 85] width 15 height 7
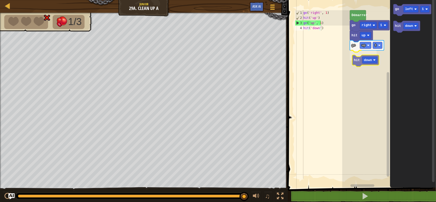
click at [359, 59] on div "Démarrer go right 1 hit up go up 1 hit down go left 1 hit down hit down" at bounding box center [389, 92] width 94 height 190
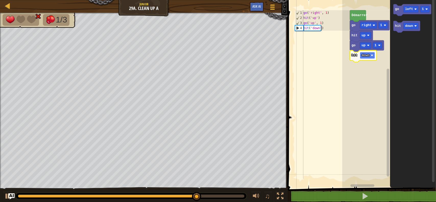
click at [362, 56] on text "down" at bounding box center [365, 55] width 8 height 4
click at [370, 54] on rect "Espace de travail de Blocky" at bounding box center [367, 55] width 15 height 7
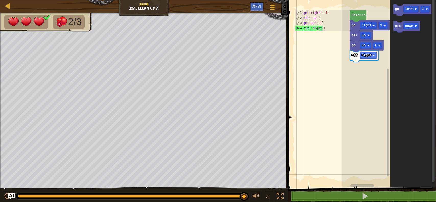
click at [413, 47] on icon "go left 1 hit down" at bounding box center [413, 92] width 46 height 190
click at [406, 11] on icon "Espace de travail de Blocky" at bounding box center [412, 9] width 38 height 12
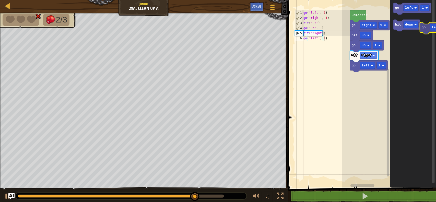
click at [435, 45] on icon "go left 1 hit down" at bounding box center [413, 92] width 46 height 190
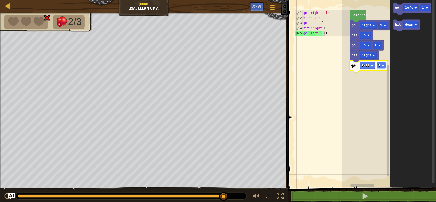
click at [382, 65] on image "Espace de travail de Blocky" at bounding box center [383, 65] width 3 height 3
click at [366, 64] on text "left" at bounding box center [365, 66] width 8 height 4
click at [368, 103] on div "up down left right" at bounding box center [367, 88] width 26 height 30
click at [383, 64] on rect "Espace de travail de Blocky" at bounding box center [382, 65] width 9 height 7
click at [382, 64] on rect "Espace de travail de Blocky" at bounding box center [382, 65] width 9 height 7
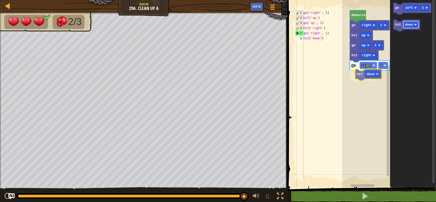
click at [365, 75] on div "Démarrer go right 1 hit up go up 1 hit right go right 1 hit down go left 1 hit …" at bounding box center [389, 92] width 94 height 190
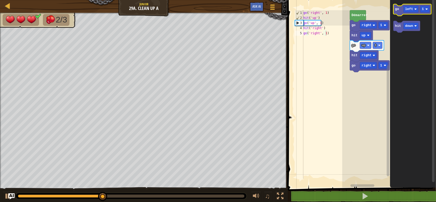
click at [403, 15] on g "go left 1 hit down" at bounding box center [412, 18] width 38 height 28
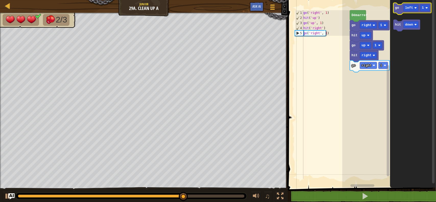
click at [396, 15] on rect "Espace de travail de Blocky" at bounding box center [412, 9] width 38 height 12
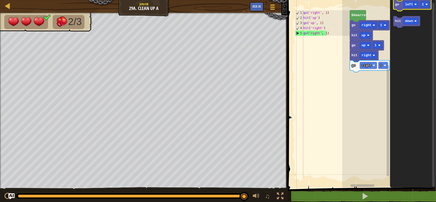
click at [395, 10] on rect "Espace de travail de Blocky" at bounding box center [412, 5] width 38 height 12
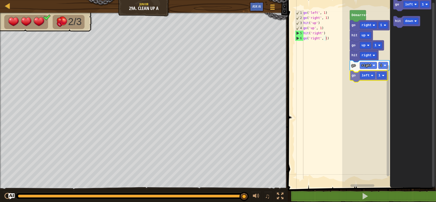
click at [355, 77] on div "Démarrer go right 1 hit up go up 1 hit right go right 1 go left 1 go left 1 hit…" at bounding box center [389, 92] width 94 height 190
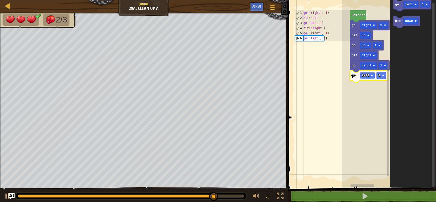
click at [367, 75] on text "left" at bounding box center [365, 75] width 8 height 4
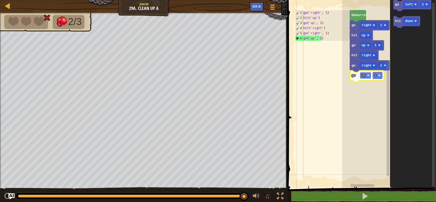
click at [368, 75] on image "Espace de travail de Blocky" at bounding box center [368, 75] width 3 height 3
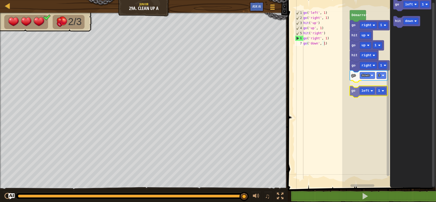
click at [366, 92] on div "Démarrer go right 1 hit up go up 1 hit right go right 1 go down 1 go left 1 go …" at bounding box center [389, 92] width 94 height 190
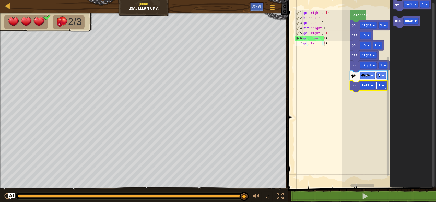
click at [380, 84] on rect "Espace de travail de Blocky" at bounding box center [380, 85] width 9 height 7
click at [379, 85] on text "2" at bounding box center [379, 85] width 2 height 4
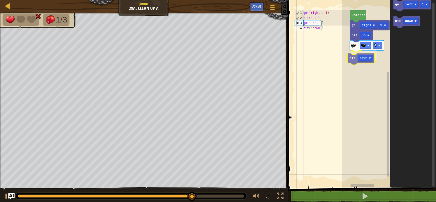
click at [360, 57] on div "Démarrer go right 1 hit up go up 1 hit down go left 1 hit down hit down" at bounding box center [389, 92] width 94 height 190
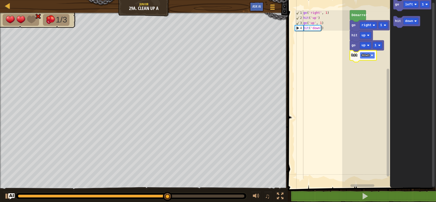
click at [364, 53] on text "down" at bounding box center [365, 55] width 8 height 4
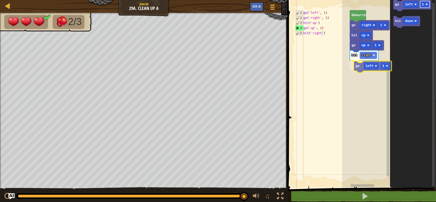
click at [381, 67] on div "Démarrer go right 1 hit up go up 1 hit right go left 1 go left 1 hit down go le…" at bounding box center [389, 92] width 94 height 190
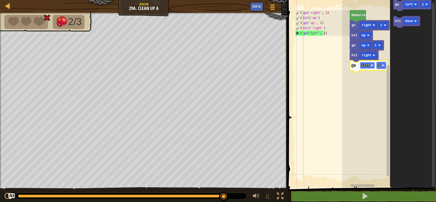
click at [370, 64] on rect "Espace de travail de Blocky" at bounding box center [367, 65] width 15 height 7
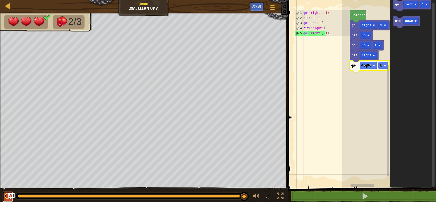
click at [7, 198] on div at bounding box center [7, 196] width 7 height 7
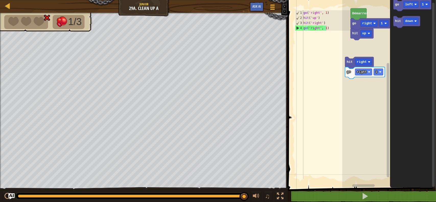
click at [347, 80] on rect "Espace de travail de Blocky" at bounding box center [389, 92] width 94 height 190
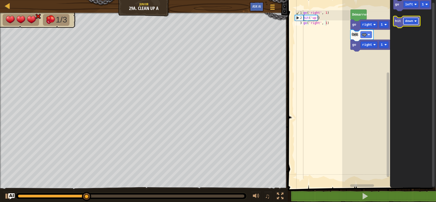
click at [411, 21] on rect "Espace de travail de Blocky" at bounding box center [410, 21] width 15 height 7
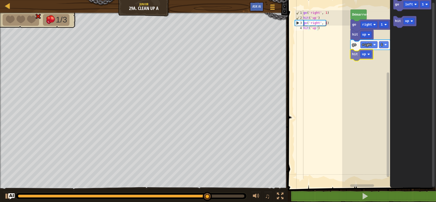
click at [356, 57] on div "go right 1 hit up hit up go right 1 Démarrer go left 1 hit up hit up" at bounding box center [389, 92] width 94 height 190
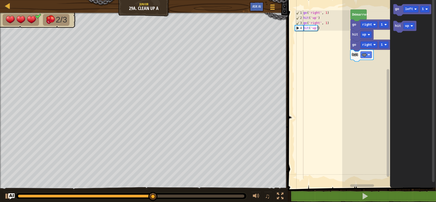
click at [370, 64] on div "go right 1 hit up hit up go right 1 Démarrer go left 1 hit up" at bounding box center [389, 92] width 94 height 190
click at [394, 26] on g "go left 1 hit up" at bounding box center [412, 18] width 38 height 28
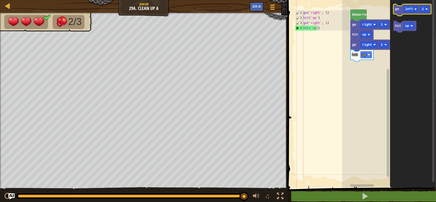
click at [398, 9] on text "go" at bounding box center [397, 9] width 4 height 4
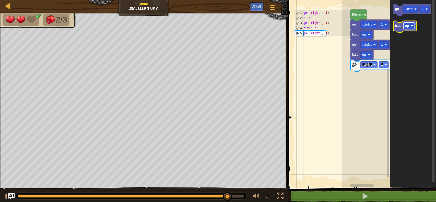
click at [410, 26] on rect "Espace de travail de Blocky" at bounding box center [408, 25] width 11 height 7
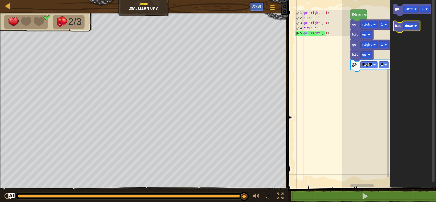
click at [401, 30] on icon "Espace de travail de Blocky" at bounding box center [406, 27] width 27 height 12
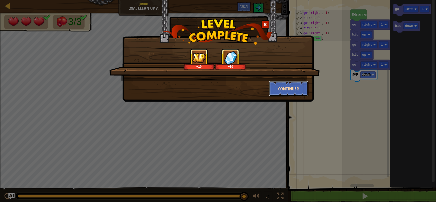
click at [300, 85] on button "Continuer" at bounding box center [289, 88] width 40 height 15
